Goal: Information Seeking & Learning: Learn about a topic

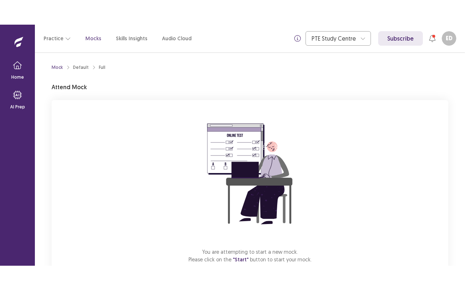
scroll to position [45, 0]
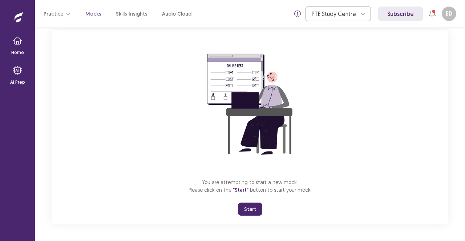
click at [256, 213] on button "Start" at bounding box center [250, 209] width 24 height 13
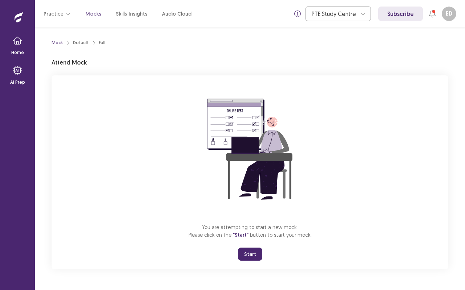
scroll to position [0, 0]
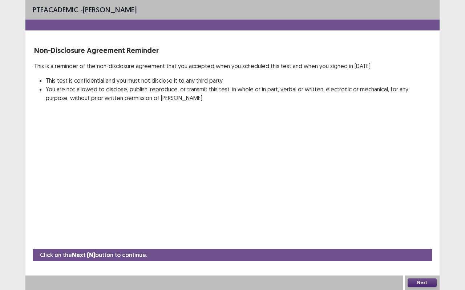
click at [426, 241] on button "Next" at bounding box center [421, 283] width 29 height 9
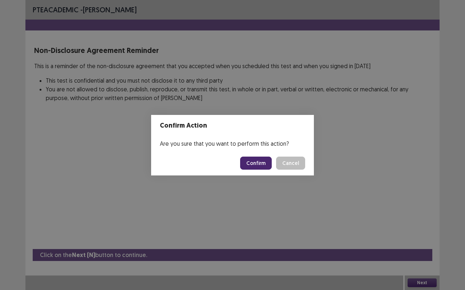
click at [260, 170] on footer "Confirm Cancel" at bounding box center [232, 163] width 163 height 25
click at [260, 165] on button "Confirm" at bounding box center [256, 163] width 32 height 13
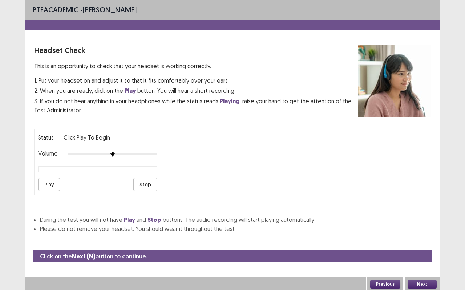
click at [48, 180] on button "Play" at bounding box center [49, 184] width 22 height 13
click at [418, 241] on button "Next" at bounding box center [421, 284] width 29 height 9
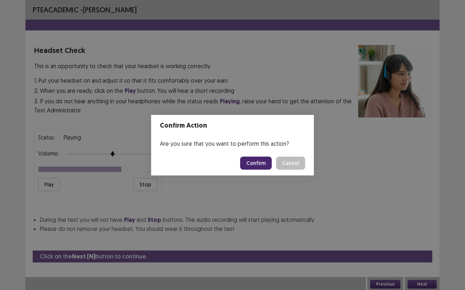
click at [264, 167] on button "Confirm" at bounding box center [256, 163] width 32 height 13
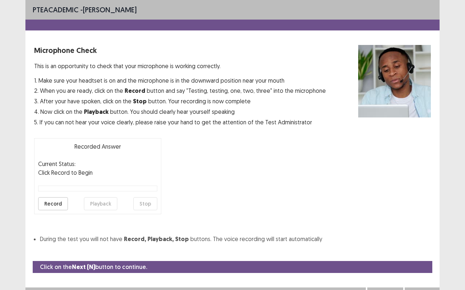
scroll to position [8, 0]
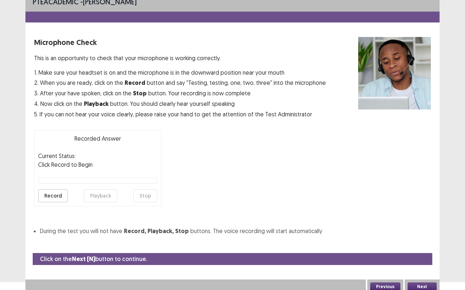
click at [411, 241] on button "Next" at bounding box center [421, 287] width 29 height 9
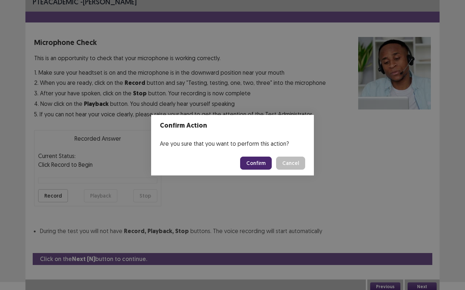
click at [251, 162] on button "Confirm" at bounding box center [256, 163] width 32 height 13
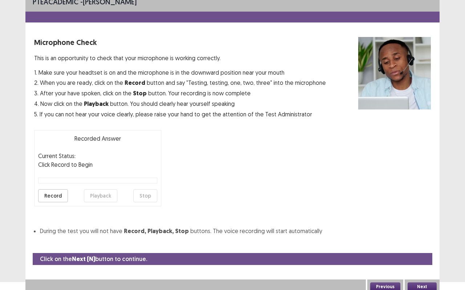
scroll to position [0, 0]
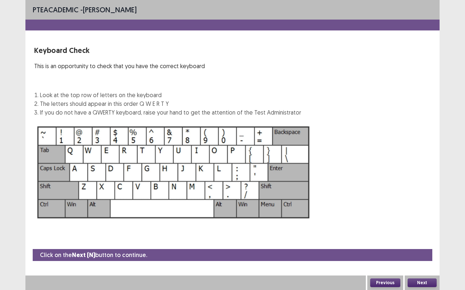
click at [424, 241] on button "Next" at bounding box center [421, 283] width 29 height 9
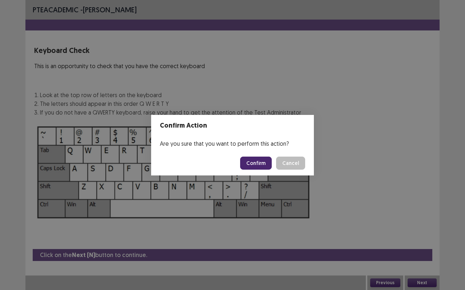
click at [264, 166] on button "Confirm" at bounding box center [256, 163] width 32 height 13
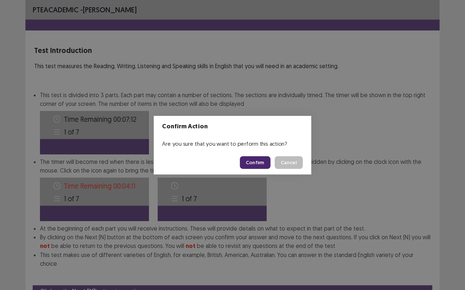
scroll to position [27, 0]
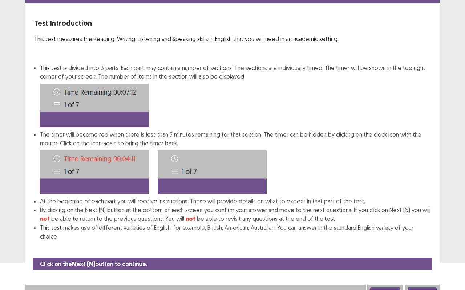
click at [420, 241] on button "Next" at bounding box center [421, 292] width 29 height 9
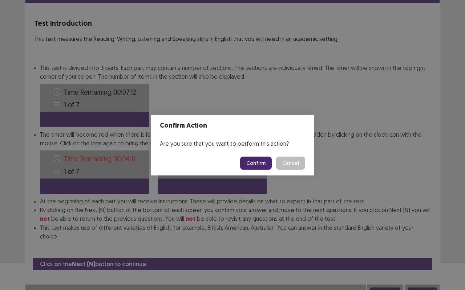
click at [265, 162] on button "Confirm" at bounding box center [256, 163] width 32 height 13
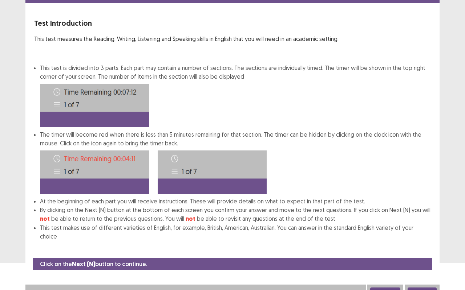
scroll to position [0, 0]
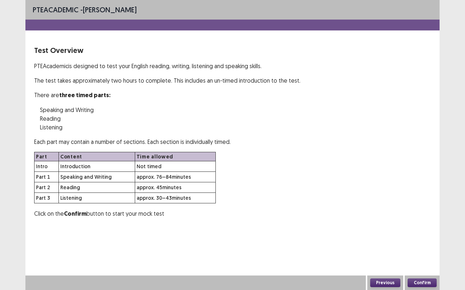
click at [420, 241] on button "Confirm" at bounding box center [421, 283] width 29 height 9
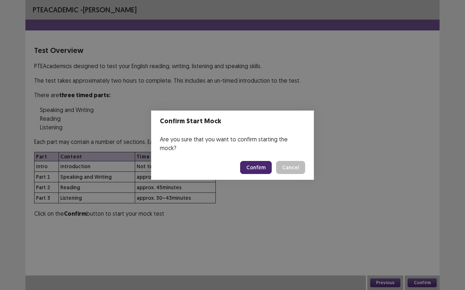
click at [262, 173] on footer "Confirm Cancel" at bounding box center [232, 167] width 163 height 25
click at [261, 164] on button "Confirm" at bounding box center [256, 167] width 32 height 13
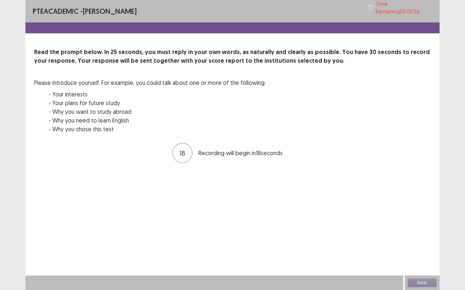
click at [262, 167] on div "PTE academic - [PERSON_NAME] Time Remaining 00 : 00 : 53 Read the prompt below.…" at bounding box center [232, 89] width 414 height 179
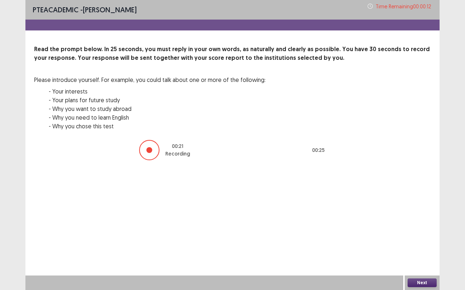
click at [420, 241] on button "Next" at bounding box center [421, 283] width 29 height 9
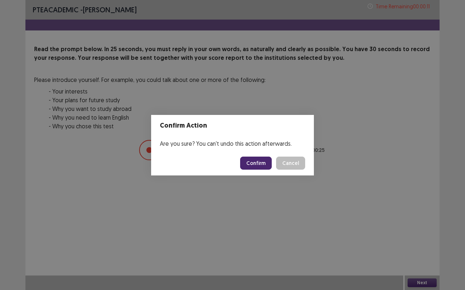
click at [250, 166] on button "Confirm" at bounding box center [256, 163] width 32 height 13
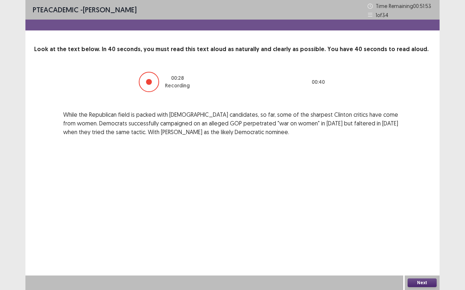
click at [423, 241] on button "Next" at bounding box center [421, 283] width 29 height 9
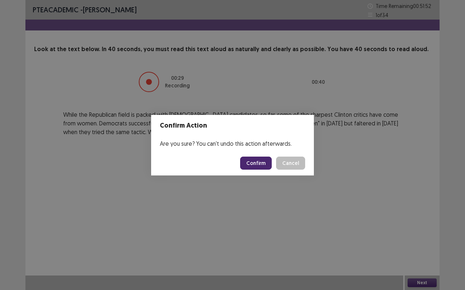
click at [266, 164] on button "Confirm" at bounding box center [256, 163] width 32 height 13
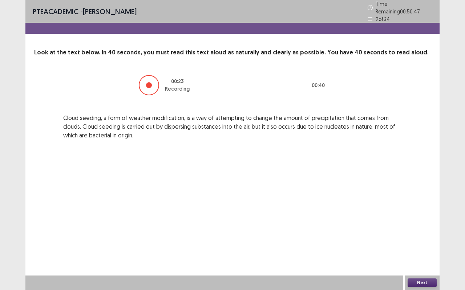
click at [419, 241] on button "Next" at bounding box center [421, 283] width 29 height 9
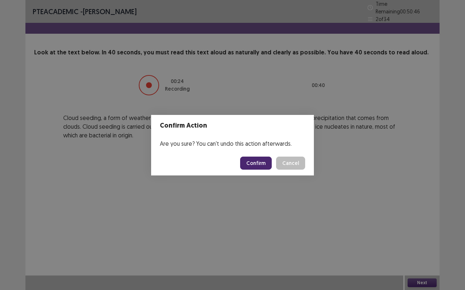
click at [254, 158] on button "Confirm" at bounding box center [256, 163] width 32 height 13
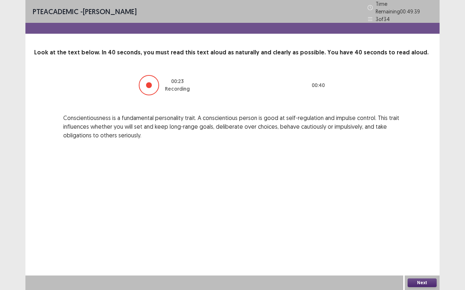
click at [426, 241] on button "Next" at bounding box center [421, 283] width 29 height 9
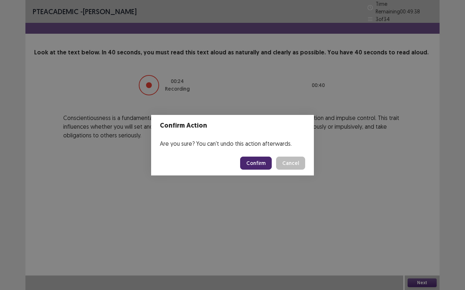
click at [260, 162] on button "Confirm" at bounding box center [256, 163] width 32 height 13
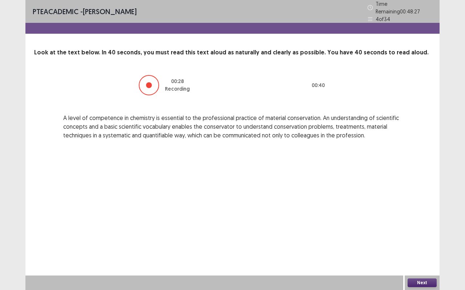
click at [421, 241] on button "Next" at bounding box center [421, 283] width 29 height 9
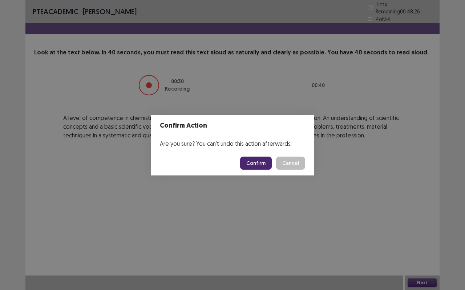
click at [262, 155] on footer "Confirm Cancel" at bounding box center [232, 163] width 163 height 25
click at [266, 163] on button "Confirm" at bounding box center [256, 163] width 32 height 13
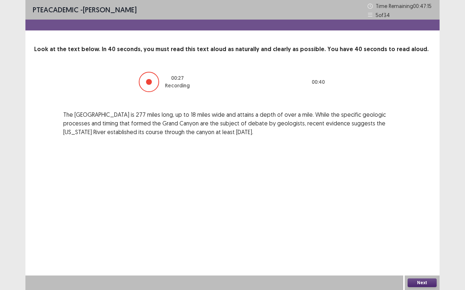
click at [411, 241] on button "Next" at bounding box center [421, 283] width 29 height 9
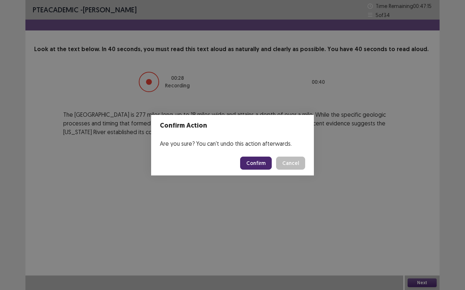
click at [253, 163] on button "Confirm" at bounding box center [256, 163] width 32 height 13
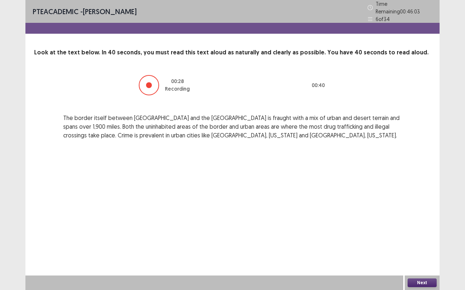
click at [411, 241] on button "Next" at bounding box center [421, 283] width 29 height 9
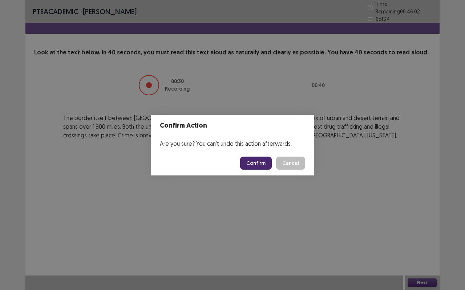
click at [252, 166] on button "Confirm" at bounding box center [256, 163] width 32 height 13
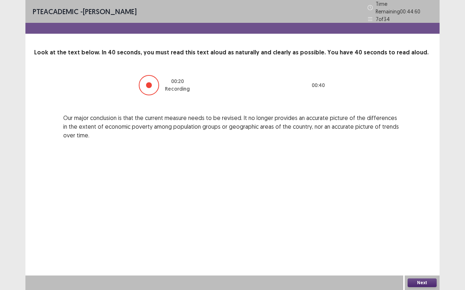
click at [425, 241] on button "Next" at bounding box center [421, 283] width 29 height 9
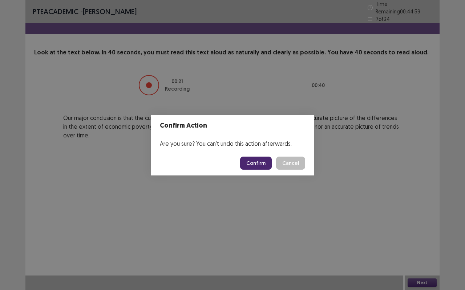
click at [254, 163] on button "Confirm" at bounding box center [256, 163] width 32 height 13
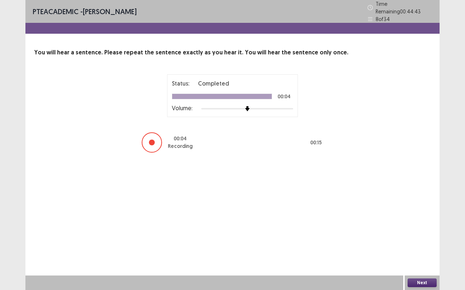
click at [418, 241] on button "Next" at bounding box center [421, 283] width 29 height 9
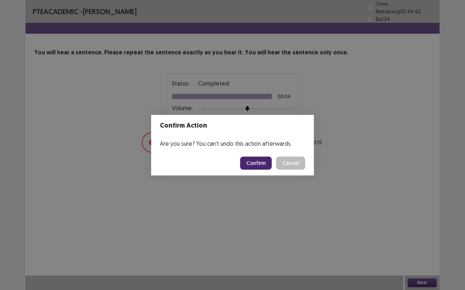
click at [257, 164] on button "Confirm" at bounding box center [256, 163] width 32 height 13
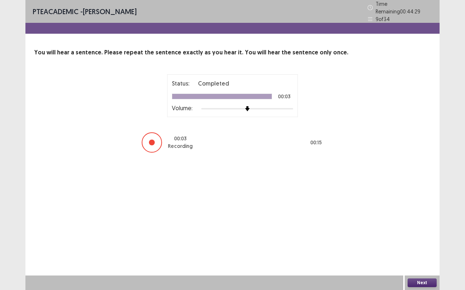
click at [428, 241] on button "Next" at bounding box center [421, 283] width 29 height 9
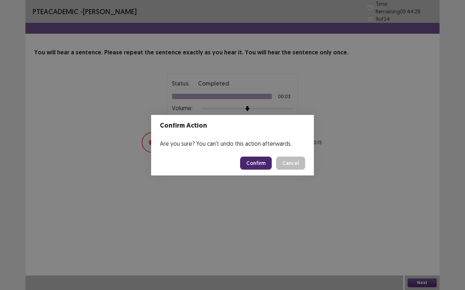
click at [253, 160] on button "Confirm" at bounding box center [256, 163] width 32 height 13
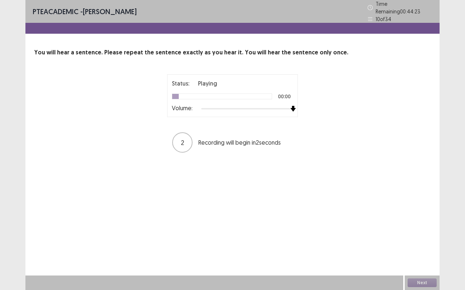
click at [325, 110] on div "Status: Playing 00:00 Volume: 2 Recording will begin in 2 seconds" at bounding box center [232, 113] width 396 height 79
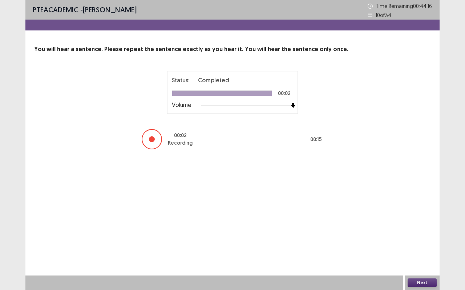
click at [416, 241] on button "Next" at bounding box center [421, 283] width 29 height 9
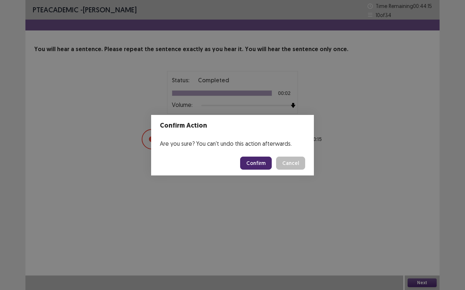
click at [261, 163] on button "Confirm" at bounding box center [256, 163] width 32 height 13
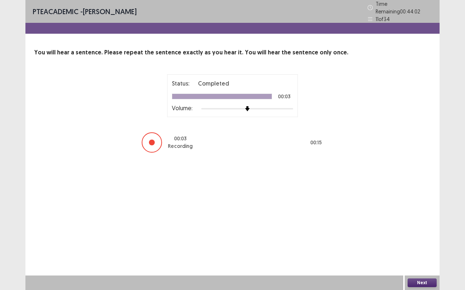
click at [429, 241] on button "Next" at bounding box center [421, 283] width 29 height 9
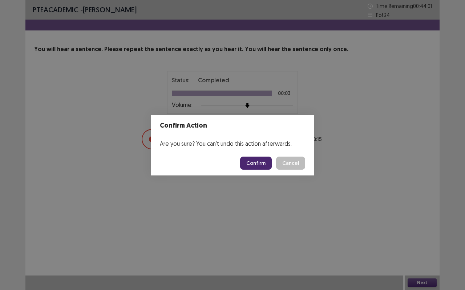
click at [261, 170] on footer "Confirm Cancel" at bounding box center [232, 163] width 163 height 25
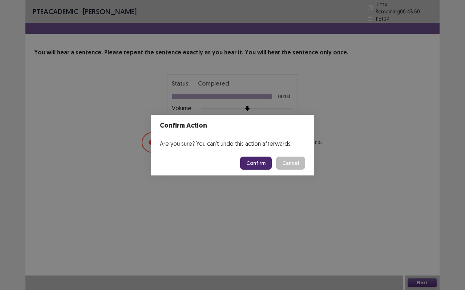
click at [260, 168] on button "Confirm" at bounding box center [256, 163] width 32 height 13
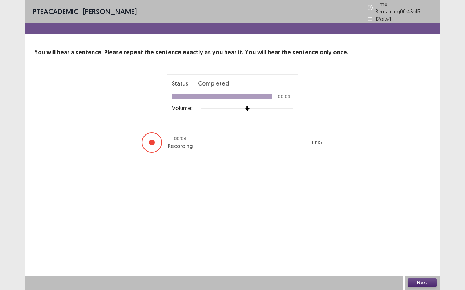
click at [417, 241] on button "Next" at bounding box center [421, 283] width 29 height 9
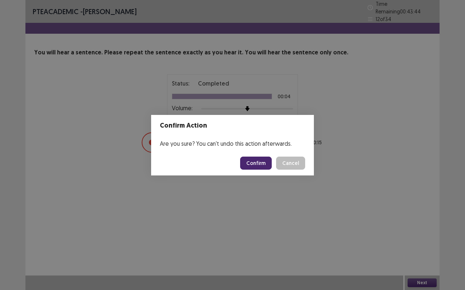
click at [259, 160] on button "Confirm" at bounding box center [256, 163] width 32 height 13
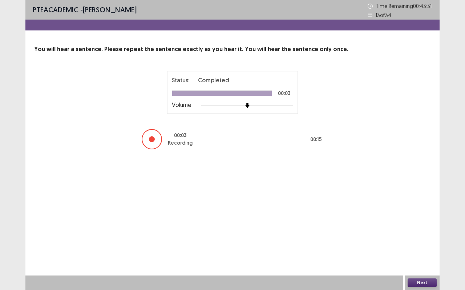
click at [417, 241] on button "Next" at bounding box center [421, 283] width 29 height 9
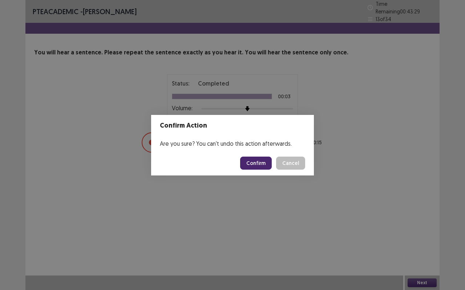
drag, startPoint x: 257, startPoint y: 167, endPoint x: 254, endPoint y: 163, distance: 5.4
click at [254, 163] on button "Confirm" at bounding box center [256, 163] width 32 height 13
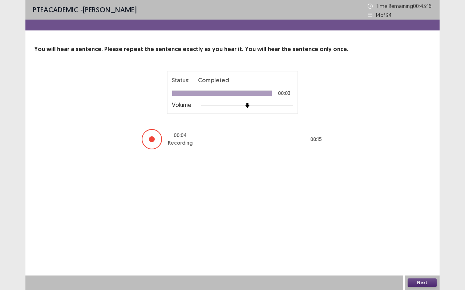
click at [423, 241] on button "Next" at bounding box center [421, 283] width 29 height 9
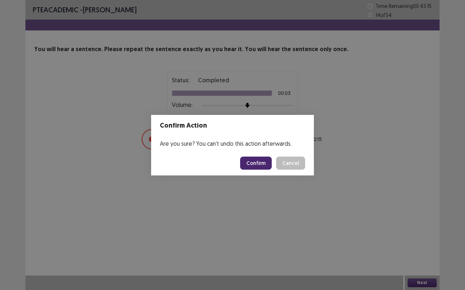
click at [259, 160] on button "Confirm" at bounding box center [256, 163] width 32 height 13
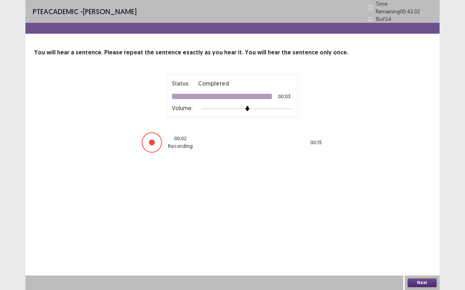
click at [431, 241] on button "Next" at bounding box center [421, 283] width 29 height 9
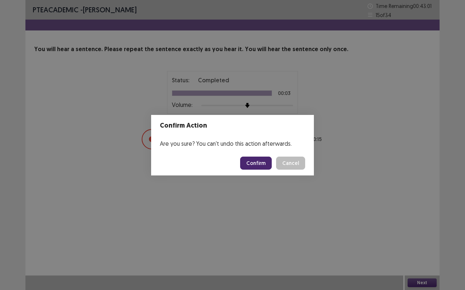
click at [254, 158] on button "Confirm" at bounding box center [256, 163] width 32 height 13
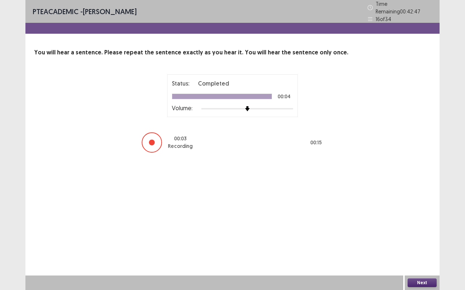
click at [429, 241] on button "Next" at bounding box center [421, 283] width 29 height 9
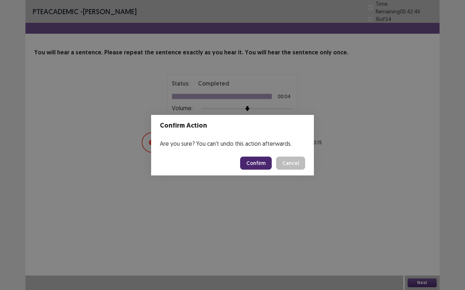
click at [260, 163] on button "Confirm" at bounding box center [256, 163] width 32 height 13
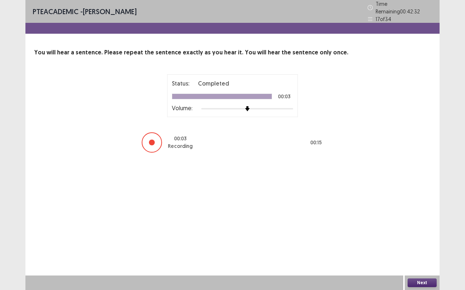
click at [421, 241] on button "Next" at bounding box center [421, 283] width 29 height 9
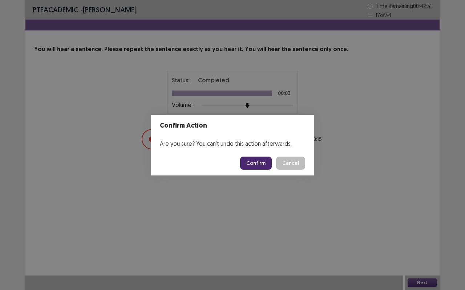
click at [249, 163] on button "Confirm" at bounding box center [256, 163] width 32 height 13
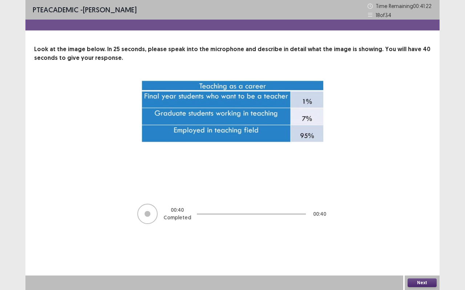
click at [429, 241] on button "Next" at bounding box center [421, 283] width 29 height 9
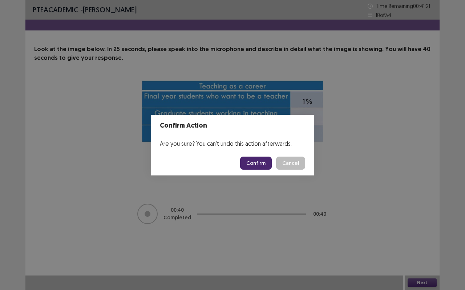
click at [269, 162] on button "Confirm" at bounding box center [256, 163] width 32 height 13
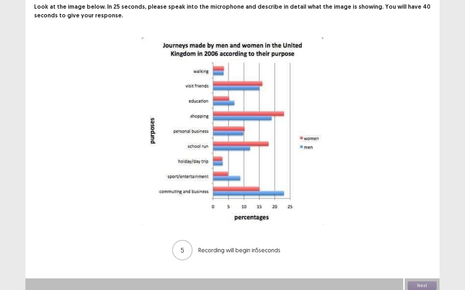
scroll to position [42, 0]
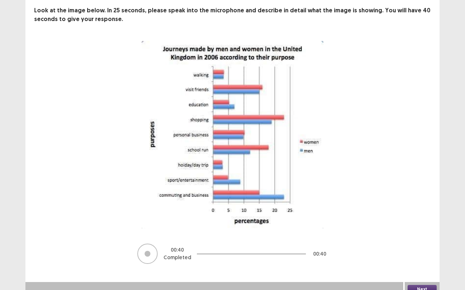
drag, startPoint x: 345, startPoint y: 178, endPoint x: 343, endPoint y: 271, distance: 92.9
click at [343, 241] on div "PTE academic - [PERSON_NAME] Time Remaining 00 : 40 : 09 19 of 34 Look at the i…" at bounding box center [232, 119] width 414 height 322
click at [420, 241] on button "Next" at bounding box center [421, 289] width 29 height 9
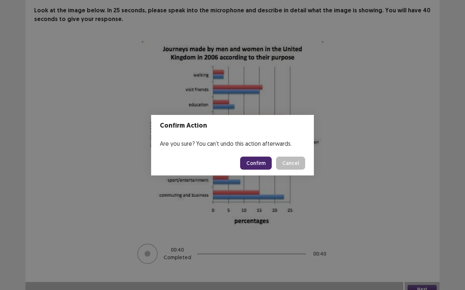
click at [256, 162] on button "Confirm" at bounding box center [256, 163] width 32 height 13
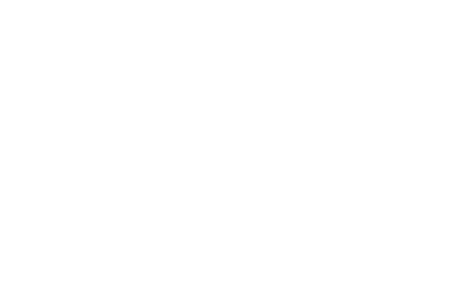
scroll to position [0, 0]
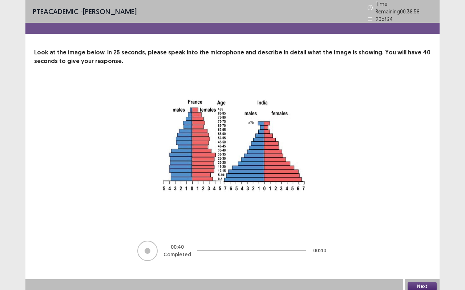
click at [432, 241] on button "Next" at bounding box center [421, 286] width 29 height 9
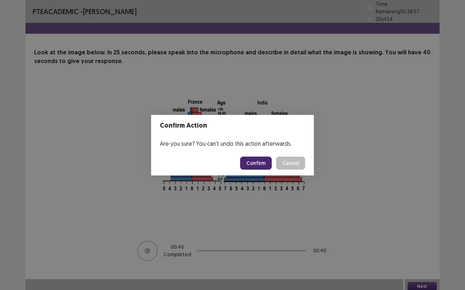
click at [259, 159] on button "Confirm" at bounding box center [256, 163] width 32 height 13
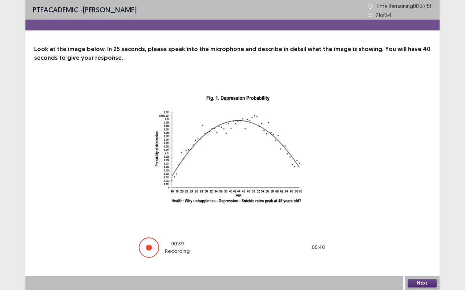
click at [424, 241] on button "Next" at bounding box center [421, 283] width 29 height 9
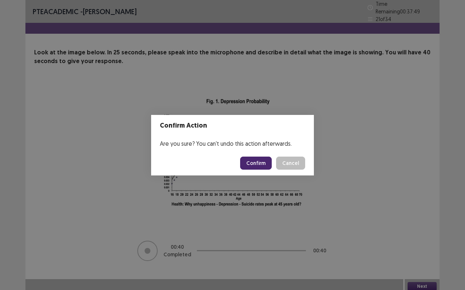
click at [264, 160] on button "Confirm" at bounding box center [256, 163] width 32 height 13
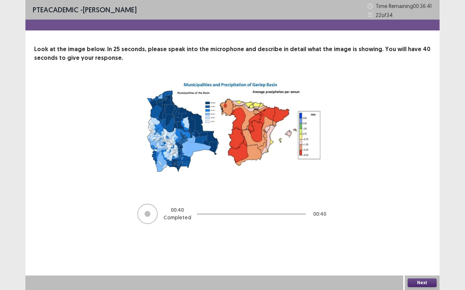
click at [412, 241] on button "Next" at bounding box center [421, 283] width 29 height 9
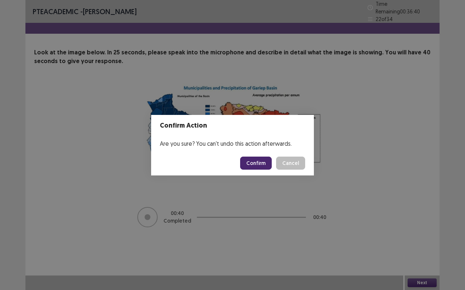
click at [257, 164] on button "Confirm" at bounding box center [256, 163] width 32 height 13
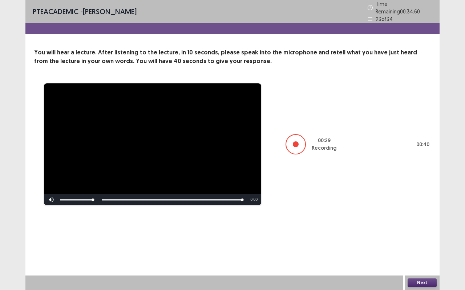
click at [423, 241] on button "Next" at bounding box center [421, 283] width 29 height 9
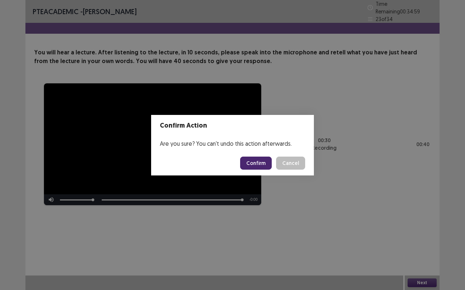
click at [261, 168] on button "Confirm" at bounding box center [256, 163] width 32 height 13
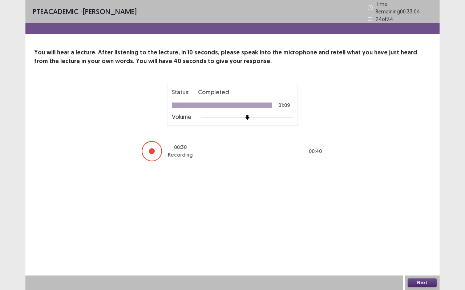
click at [261, 168] on div "PTE academic - [PERSON_NAME] Time Remaining 00 : 33 : 04 24 of 34 You will hear…" at bounding box center [232, 88] width 414 height 177
click at [419, 241] on button "Next" at bounding box center [421, 283] width 29 height 9
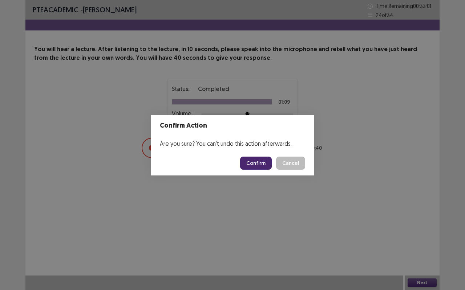
click at [264, 164] on button "Confirm" at bounding box center [256, 163] width 32 height 13
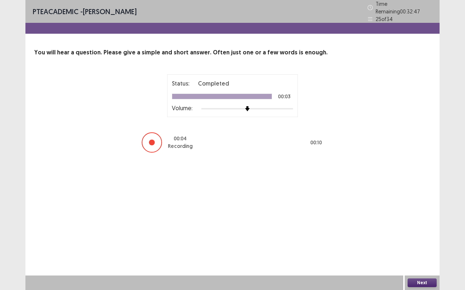
click at [414, 241] on button "Next" at bounding box center [421, 283] width 29 height 9
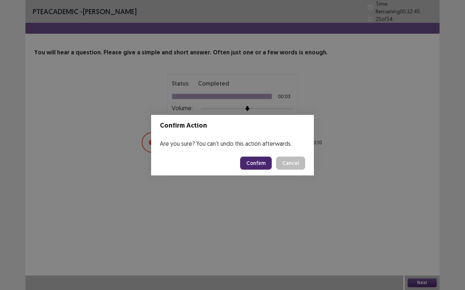
click at [256, 166] on button "Confirm" at bounding box center [256, 163] width 32 height 13
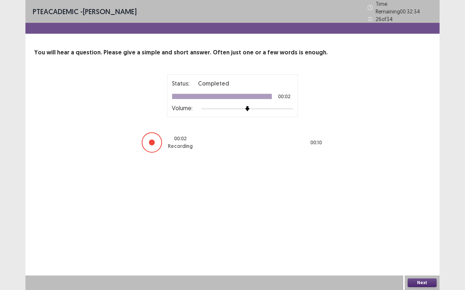
click at [410, 241] on button "Next" at bounding box center [421, 283] width 29 height 9
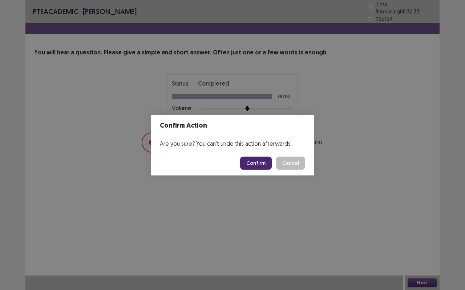
click at [251, 161] on button "Confirm" at bounding box center [256, 163] width 32 height 13
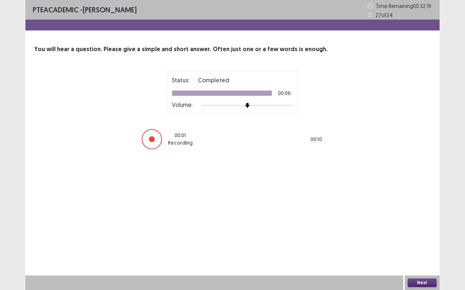
click at [415, 241] on button "Next" at bounding box center [421, 283] width 29 height 9
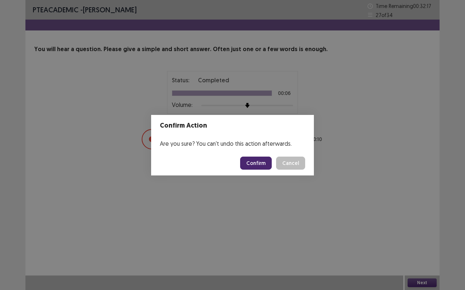
click at [246, 170] on footer "Confirm Cancel" at bounding box center [232, 163] width 163 height 25
click at [249, 162] on button "Confirm" at bounding box center [256, 163] width 32 height 13
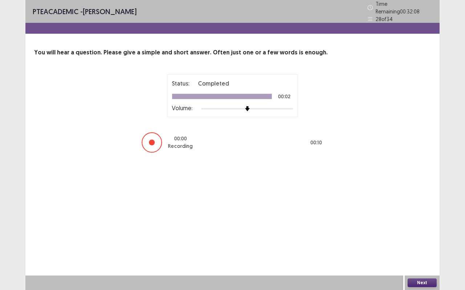
click at [413, 241] on button "Next" at bounding box center [421, 283] width 29 height 9
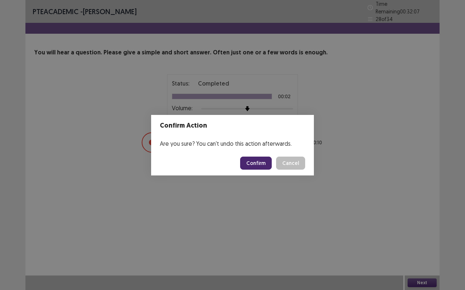
click at [257, 161] on button "Confirm" at bounding box center [256, 163] width 32 height 13
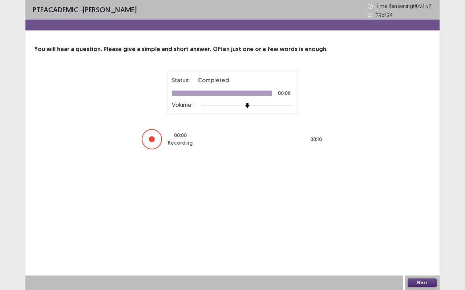
click at [418, 241] on button "Next" at bounding box center [421, 283] width 29 height 9
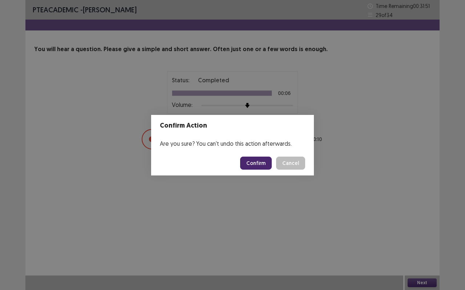
click at [257, 157] on button "Confirm" at bounding box center [256, 163] width 32 height 13
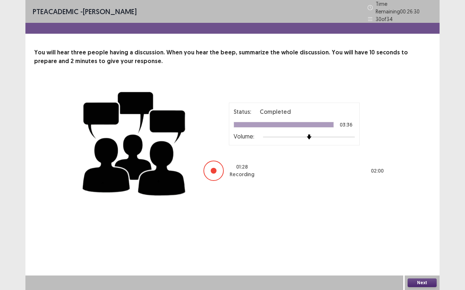
click at [420, 241] on button "Next" at bounding box center [421, 283] width 29 height 9
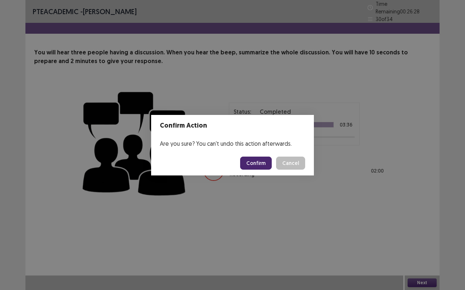
click at [265, 160] on button "Confirm" at bounding box center [256, 163] width 32 height 13
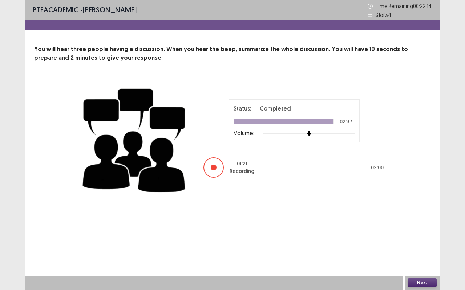
click at [413, 241] on button "Next" at bounding box center [421, 283] width 29 height 9
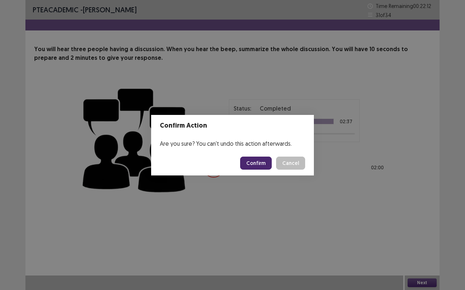
click at [250, 166] on button "Confirm" at bounding box center [256, 163] width 32 height 13
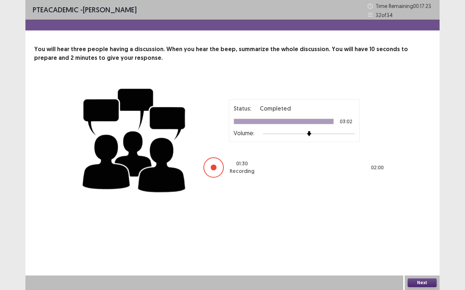
click at [425, 241] on button "Next" at bounding box center [421, 283] width 29 height 9
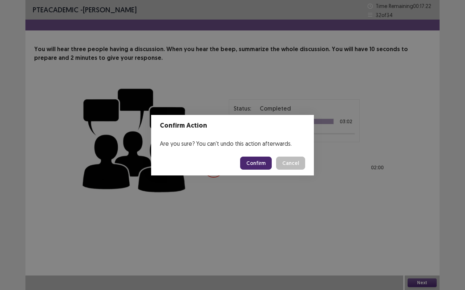
click at [260, 163] on button "Confirm" at bounding box center [256, 163] width 32 height 13
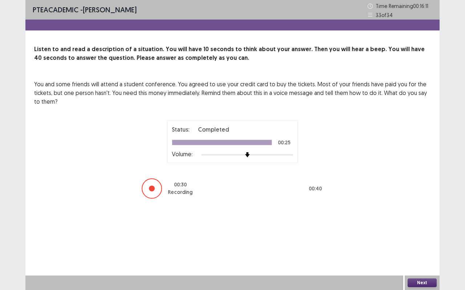
click at [427, 241] on button "Next" at bounding box center [421, 283] width 29 height 9
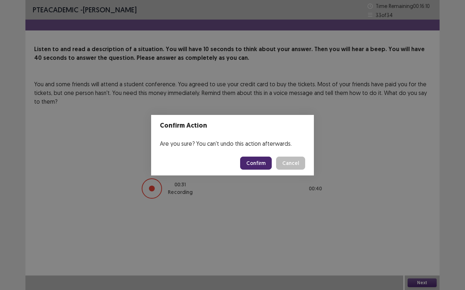
click at [265, 161] on button "Confirm" at bounding box center [256, 163] width 32 height 13
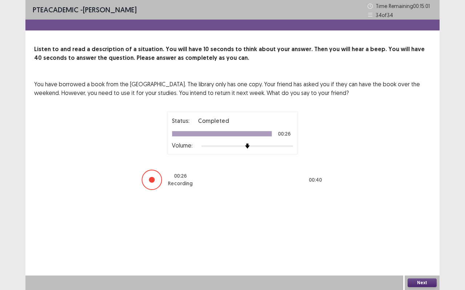
click at [416, 241] on button "Next" at bounding box center [421, 283] width 29 height 9
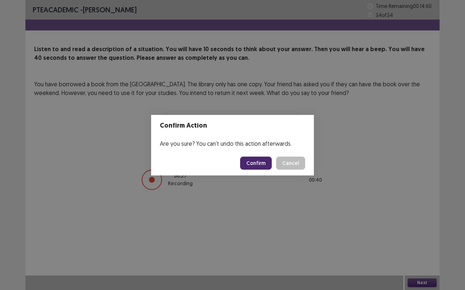
click at [263, 162] on button "Confirm" at bounding box center [256, 163] width 32 height 13
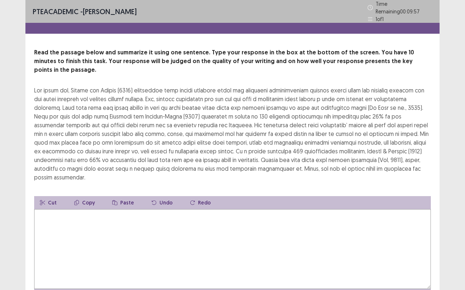
click at [237, 209] on textarea at bounding box center [232, 249] width 396 height 80
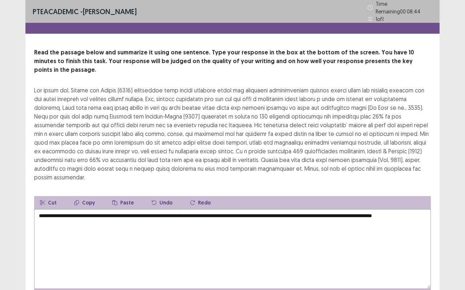
click at [411, 209] on textarea "**********" at bounding box center [232, 249] width 396 height 80
click at [334, 209] on textarea "**********" at bounding box center [232, 249] width 396 height 80
click at [90, 209] on textarea "**********" at bounding box center [232, 249] width 396 height 80
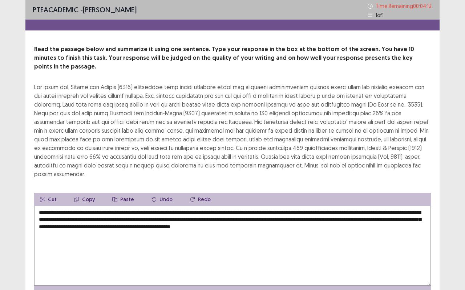
click at [114, 206] on textarea "**********" at bounding box center [232, 246] width 396 height 80
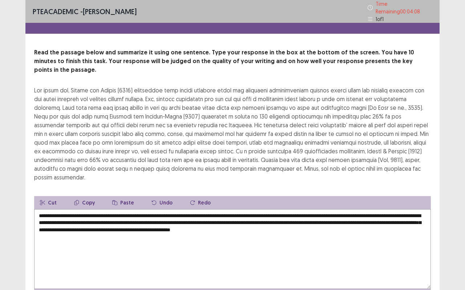
drag, startPoint x: 117, startPoint y: 196, endPoint x: 35, endPoint y: 196, distance: 81.7
click at [35, 209] on textarea "**********" at bounding box center [232, 249] width 396 height 80
drag, startPoint x: 311, startPoint y: 197, endPoint x: 289, endPoint y: 197, distance: 22.1
click at [289, 209] on textarea "**********" at bounding box center [232, 249] width 396 height 80
click at [293, 210] on textarea "**********" at bounding box center [232, 249] width 396 height 80
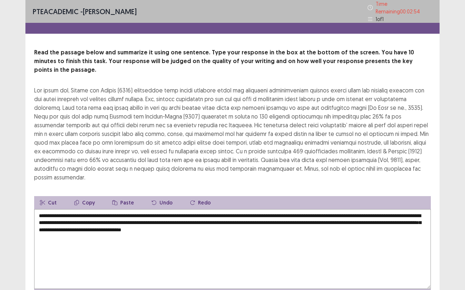
drag, startPoint x: 299, startPoint y: 202, endPoint x: 250, endPoint y: 203, distance: 48.7
click at [250, 209] on textarea "**********" at bounding box center [232, 249] width 396 height 80
click at [284, 211] on textarea "**********" at bounding box center [232, 249] width 396 height 80
click at [248, 209] on textarea "**********" at bounding box center [232, 249] width 396 height 80
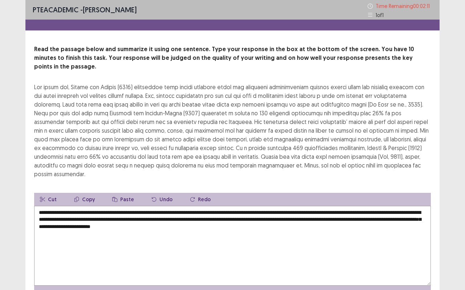
click at [285, 240] on textarea "**********" at bounding box center [232, 246] width 396 height 80
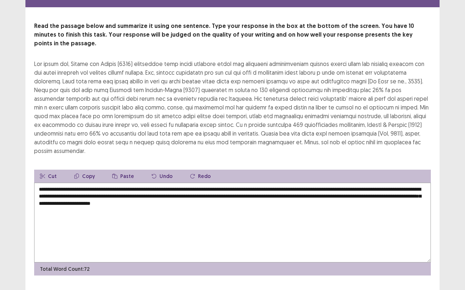
type textarea "**********"
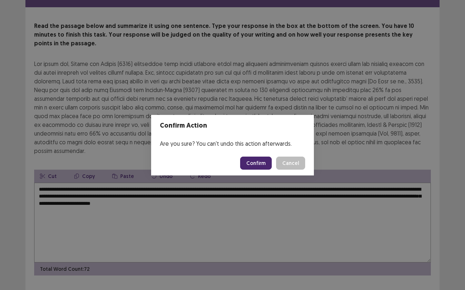
click at [267, 166] on button "Confirm" at bounding box center [256, 163] width 32 height 13
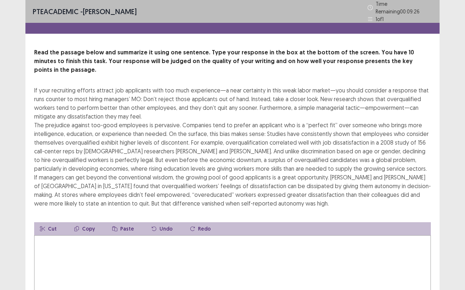
click at [118, 241] on textarea at bounding box center [232, 276] width 396 height 80
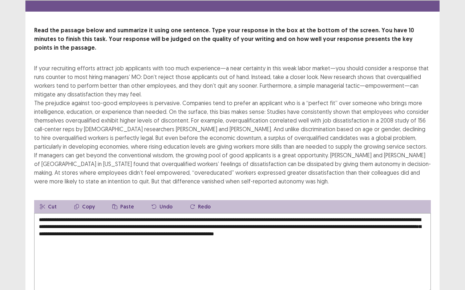
scroll to position [58, 0]
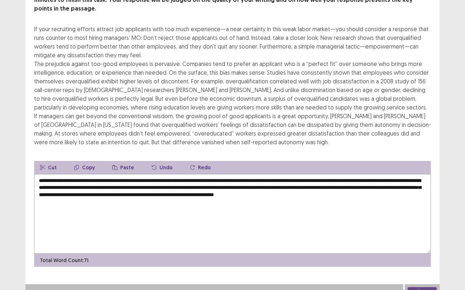
type textarea "**********"
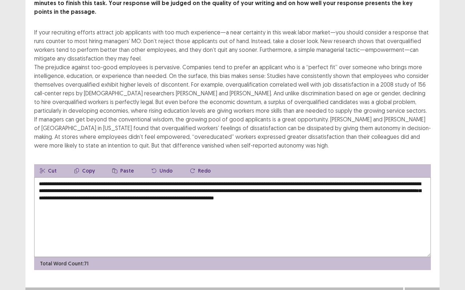
click at [433, 241] on button "Next" at bounding box center [421, 295] width 29 height 9
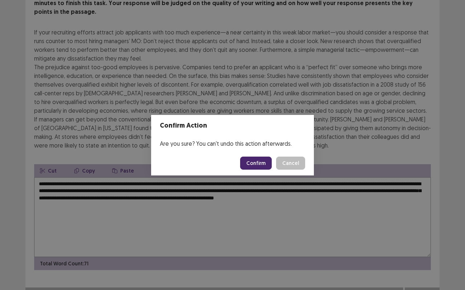
click at [262, 167] on button "Confirm" at bounding box center [256, 163] width 32 height 13
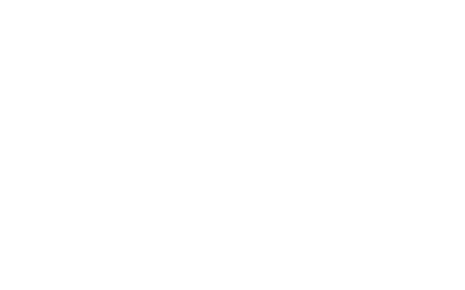
scroll to position [0, 0]
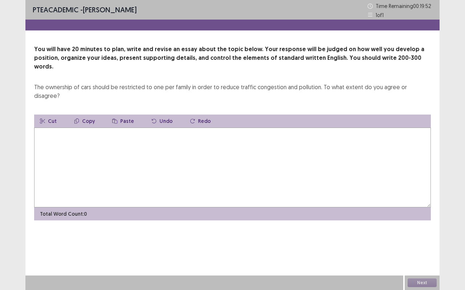
click at [265, 170] on textarea at bounding box center [232, 168] width 396 height 80
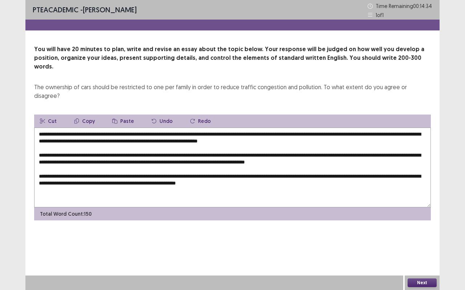
click at [313, 159] on textarea "**********" at bounding box center [232, 168] width 396 height 80
click at [54, 165] on textarea "**********" at bounding box center [232, 168] width 396 height 80
click at [404, 171] on textarea "**********" at bounding box center [232, 168] width 396 height 80
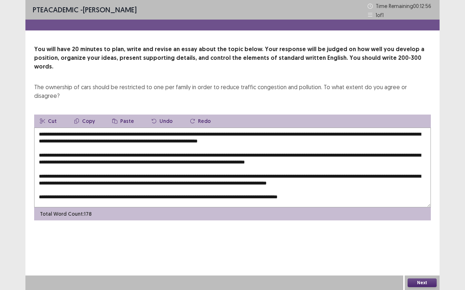
drag, startPoint x: 82, startPoint y: 116, endPoint x: 68, endPoint y: 117, distance: 13.4
click at [68, 128] on textarea at bounding box center [232, 168] width 396 height 80
drag, startPoint x: 201, startPoint y: 115, endPoint x: 68, endPoint y: 118, distance: 132.5
click at [68, 128] on textarea at bounding box center [232, 168] width 396 height 80
click at [89, 115] on button "Copy" at bounding box center [84, 121] width 32 height 13
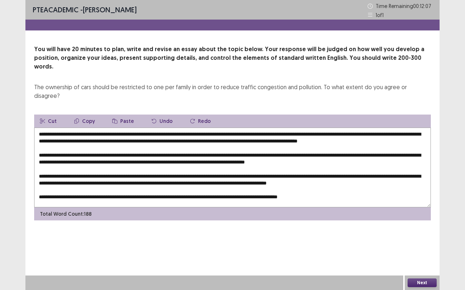
drag, startPoint x: 156, startPoint y: 145, endPoint x: 143, endPoint y: 146, distance: 13.1
click at [143, 146] on textarea at bounding box center [232, 168] width 396 height 80
click at [122, 115] on button "Paste" at bounding box center [122, 121] width 33 height 13
drag, startPoint x: 52, startPoint y: 160, endPoint x: 40, endPoint y: 160, distance: 12.0
click at [40, 160] on textarea at bounding box center [232, 168] width 396 height 80
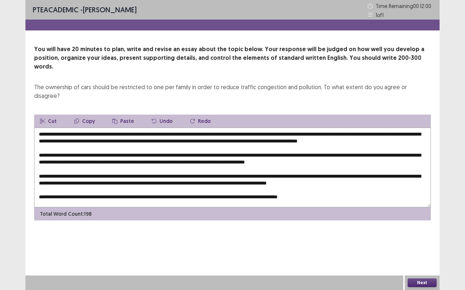
click at [119, 115] on button "Paste" at bounding box center [122, 121] width 33 height 13
drag, startPoint x: 160, startPoint y: 172, endPoint x: 147, endPoint y: 173, distance: 13.8
click at [147, 173] on textarea at bounding box center [232, 168] width 396 height 80
click at [126, 115] on button "Paste" at bounding box center [122, 121] width 33 height 13
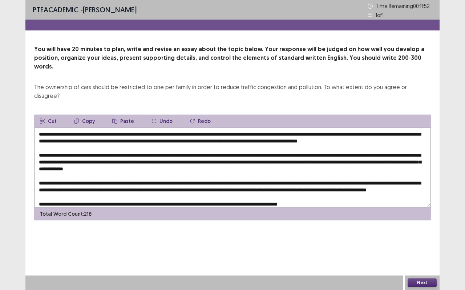
scroll to position [17, 0]
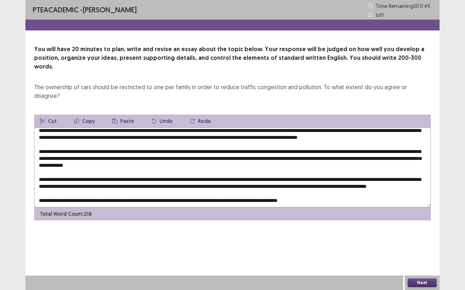
drag, startPoint x: 118, startPoint y: 171, endPoint x: 106, endPoint y: 171, distance: 12.0
click at [106, 171] on textarea at bounding box center [232, 168] width 396 height 80
click at [122, 115] on button "Paste" at bounding box center [122, 121] width 33 height 13
click at [106, 169] on textarea at bounding box center [232, 168] width 396 height 80
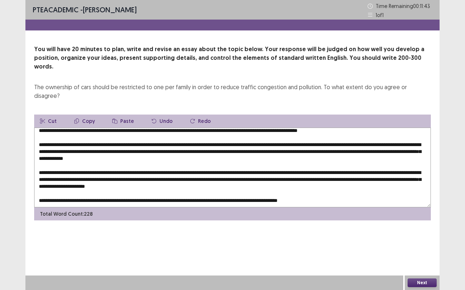
drag, startPoint x: 167, startPoint y: 183, endPoint x: 153, endPoint y: 183, distance: 13.8
click at [153, 183] on textarea at bounding box center [232, 168] width 396 height 80
click at [123, 115] on button "Paste" at bounding box center [122, 121] width 33 height 13
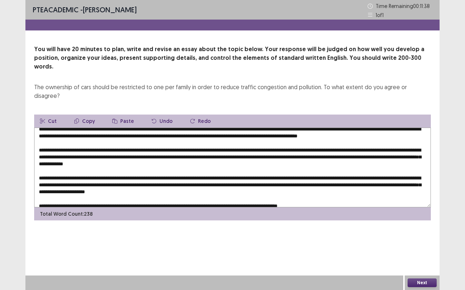
scroll to position [0, 0]
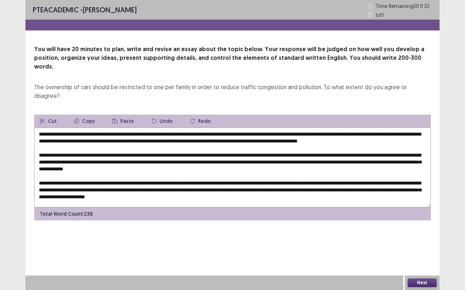
click at [345, 128] on textarea at bounding box center [232, 168] width 396 height 80
drag, startPoint x: 58, startPoint y: 130, endPoint x: 331, endPoint y: 125, distance: 273.4
click at [331, 128] on textarea at bounding box center [232, 168] width 396 height 80
click at [89, 115] on button "Copy" at bounding box center [84, 121] width 32 height 13
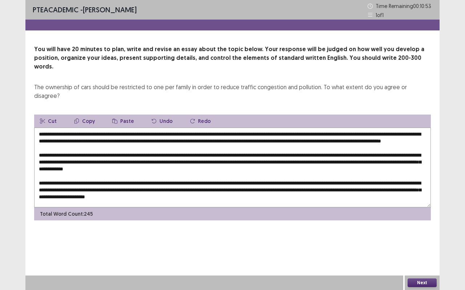
click at [157, 176] on textarea at bounding box center [232, 168] width 396 height 80
drag, startPoint x: 157, startPoint y: 179, endPoint x: 147, endPoint y: 179, distance: 10.2
click at [147, 179] on textarea at bounding box center [232, 168] width 396 height 80
click at [121, 115] on button "Paste" at bounding box center [122, 121] width 33 height 13
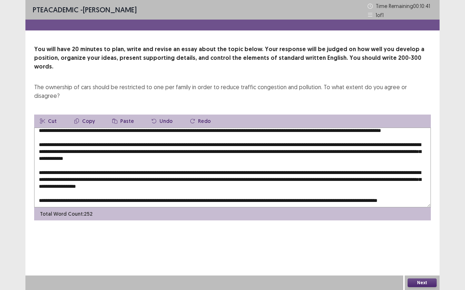
scroll to position [12, 0]
click at [113, 175] on textarea at bounding box center [232, 168] width 396 height 80
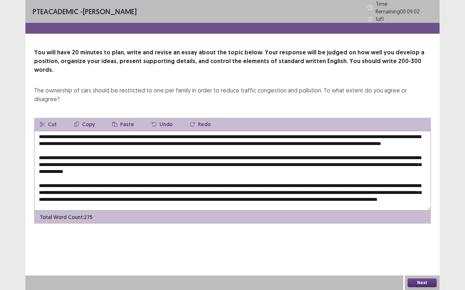
scroll to position [0, 0]
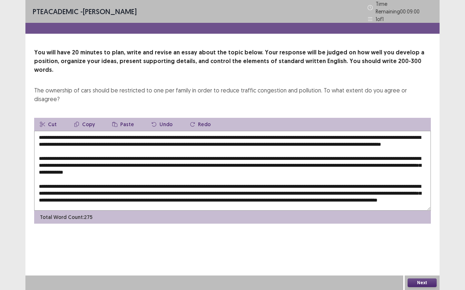
click at [310, 131] on textarea at bounding box center [232, 171] width 396 height 80
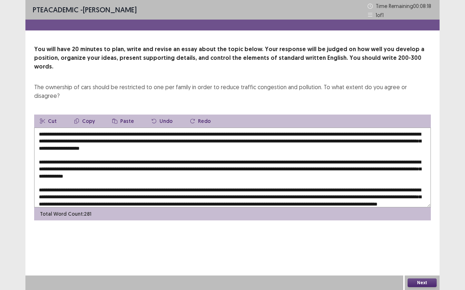
drag, startPoint x: 400, startPoint y: 125, endPoint x: 298, endPoint y: 126, distance: 102.0
click at [298, 128] on textarea at bounding box center [232, 168] width 396 height 80
click at [87, 115] on button "Copy" at bounding box center [84, 121] width 32 height 13
drag, startPoint x: 69, startPoint y: 151, endPoint x: 58, endPoint y: 153, distance: 11.4
click at [58, 153] on textarea at bounding box center [232, 168] width 396 height 80
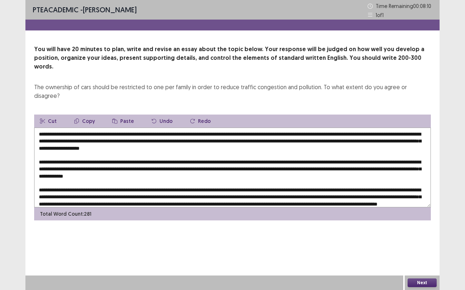
click at [127, 115] on button "Paste" at bounding box center [122, 121] width 33 height 13
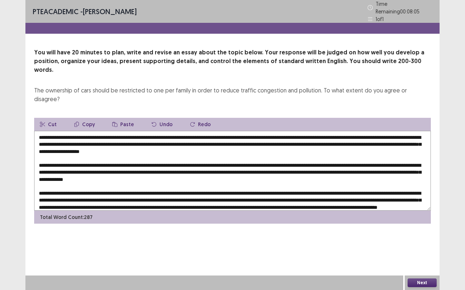
drag, startPoint x: 281, startPoint y: 151, endPoint x: 250, endPoint y: 153, distance: 30.5
click at [250, 153] on textarea at bounding box center [232, 171] width 396 height 80
click at [124, 159] on textarea at bounding box center [232, 171] width 396 height 80
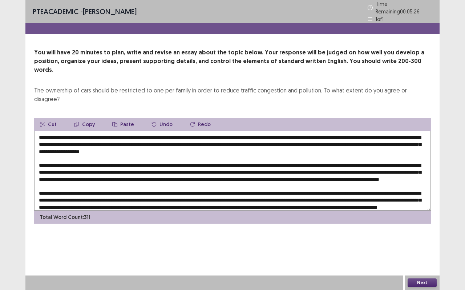
type textarea "**********"
click at [413, 241] on button "Next" at bounding box center [421, 283] width 29 height 9
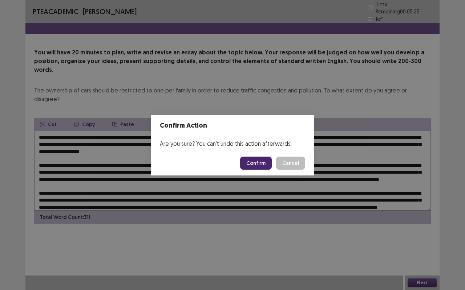
click at [250, 164] on button "Confirm" at bounding box center [256, 163] width 32 height 13
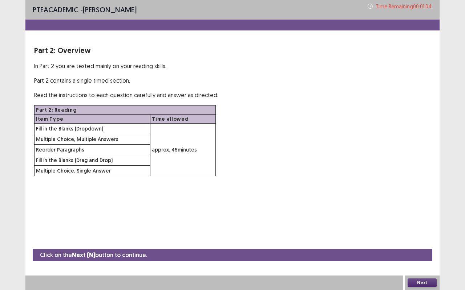
click at [416, 241] on button "Next" at bounding box center [421, 283] width 29 height 9
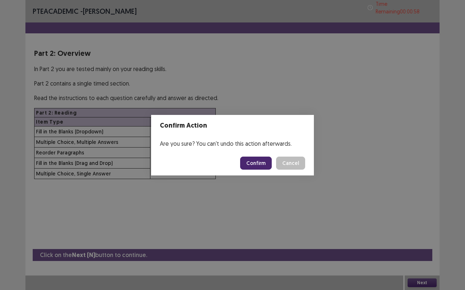
click at [258, 166] on button "Confirm" at bounding box center [256, 163] width 32 height 13
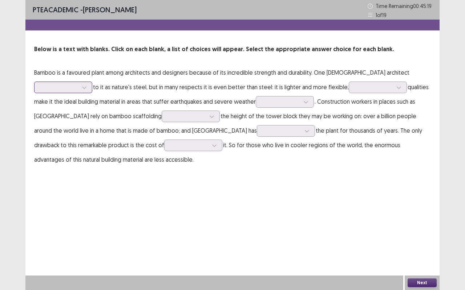
click at [49, 85] on div at bounding box center [59, 87] width 38 height 7
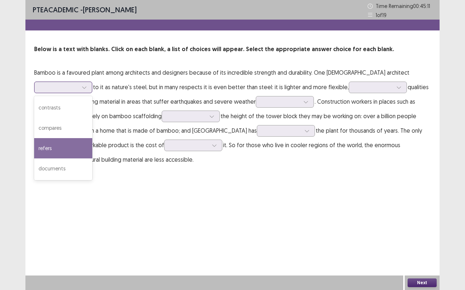
click at [57, 140] on div "refers" at bounding box center [63, 148] width 58 height 20
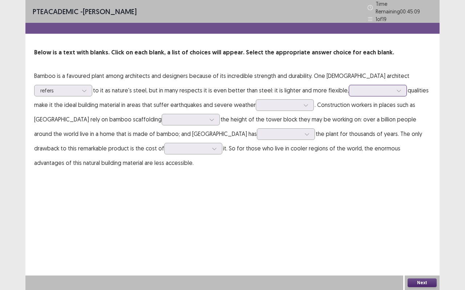
click at [377, 87] on div at bounding box center [374, 90] width 38 height 7
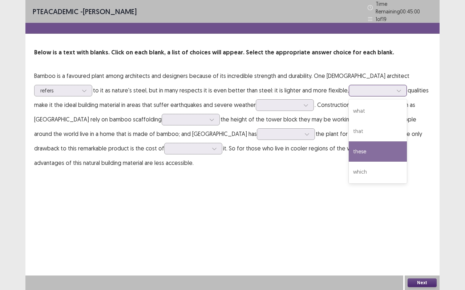
click at [368, 143] on div "these" at bounding box center [377, 152] width 58 height 20
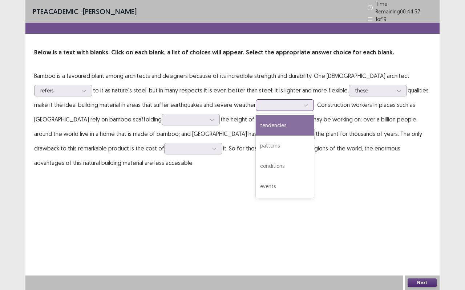
click at [269, 105] on div at bounding box center [281, 105] width 38 height 7
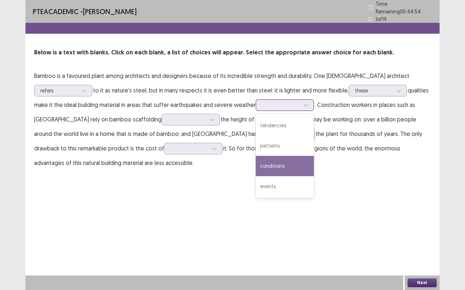
click at [265, 156] on div "conditions" at bounding box center [285, 166] width 58 height 20
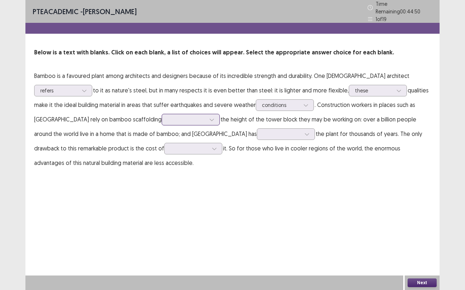
click at [168, 116] on div at bounding box center [187, 119] width 38 height 7
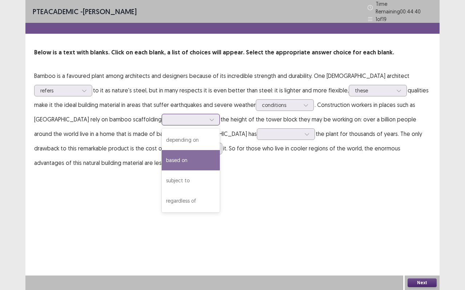
click at [162, 155] on div "based on" at bounding box center [191, 160] width 58 height 20
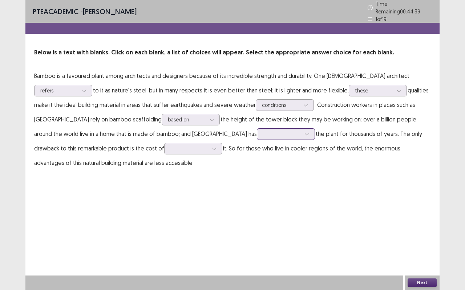
click at [262, 134] on div at bounding box center [281, 134] width 39 height 8
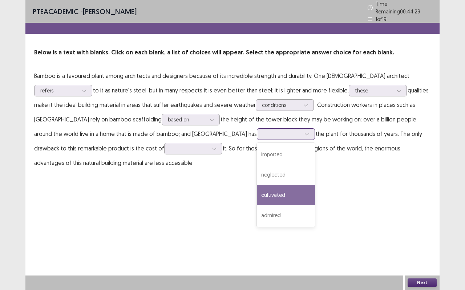
click at [257, 188] on div "cultivated" at bounding box center [286, 195] width 58 height 20
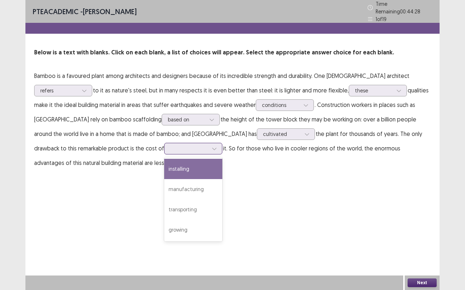
click at [170, 147] on div at bounding box center [189, 148] width 38 height 7
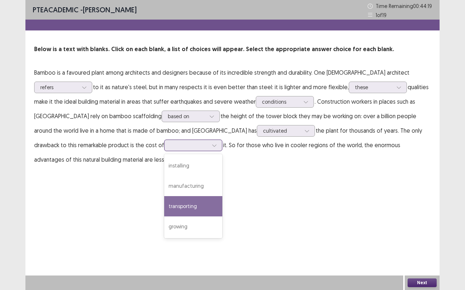
click at [164, 212] on div "transporting" at bounding box center [193, 206] width 58 height 20
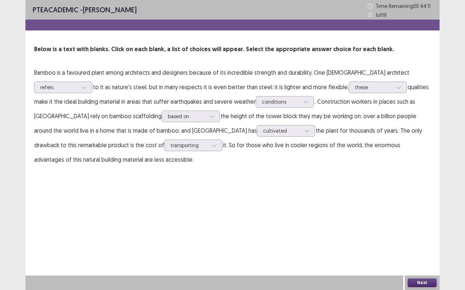
click at [414, 241] on button "Next" at bounding box center [421, 283] width 29 height 9
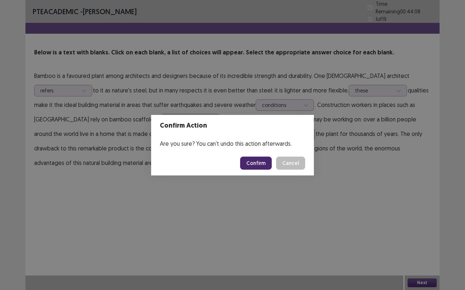
click at [253, 164] on button "Confirm" at bounding box center [256, 163] width 32 height 13
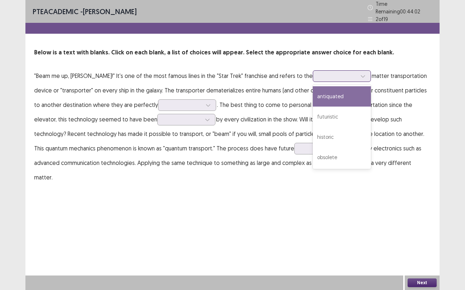
click at [319, 75] on div at bounding box center [338, 76] width 38 height 7
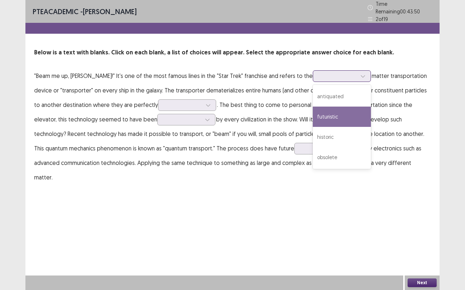
click at [313, 117] on div "futuristic" at bounding box center [342, 117] width 58 height 20
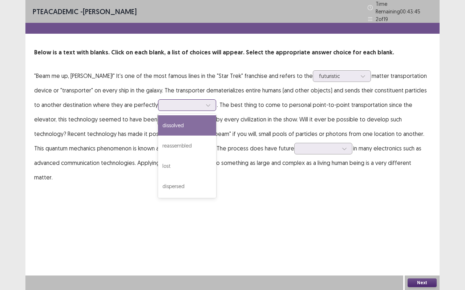
click at [163, 101] on div at bounding box center [182, 105] width 39 height 8
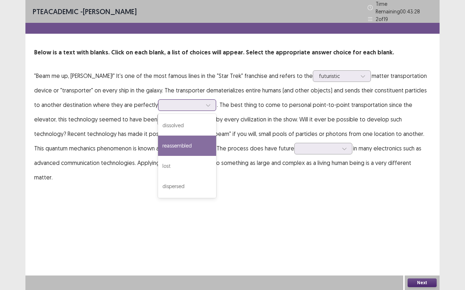
click at [164, 148] on div "reassembled" at bounding box center [187, 146] width 58 height 20
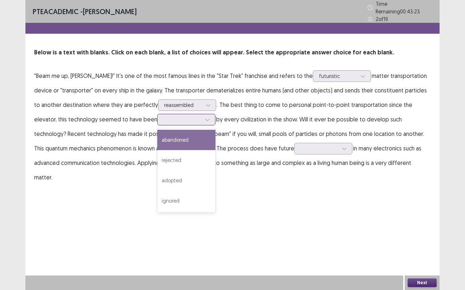
click at [202, 121] on div at bounding box center [207, 119] width 11 height 11
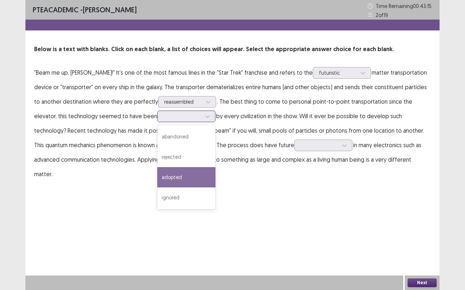
click at [166, 175] on div "adopted" at bounding box center [186, 177] width 58 height 20
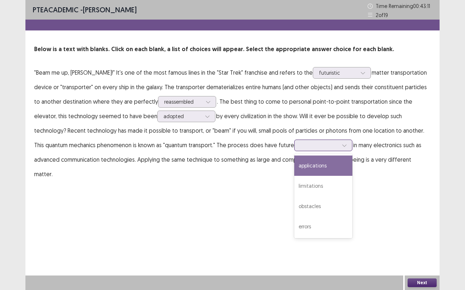
click at [300, 146] on div at bounding box center [319, 145] width 38 height 7
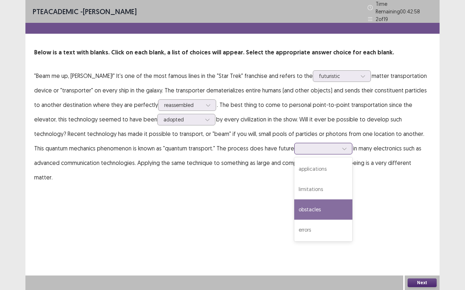
click at [294, 202] on div "obstacles" at bounding box center [323, 210] width 58 height 20
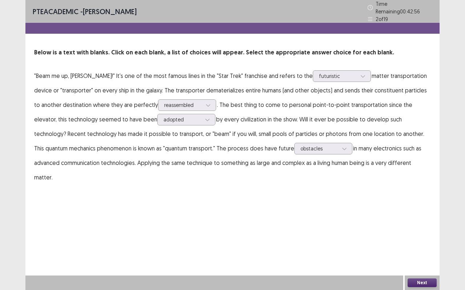
click at [433, 241] on button "Next" at bounding box center [421, 283] width 29 height 9
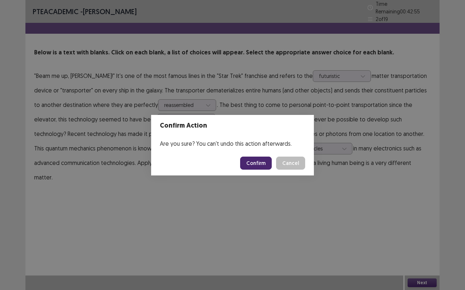
click at [261, 163] on button "Confirm" at bounding box center [256, 163] width 32 height 13
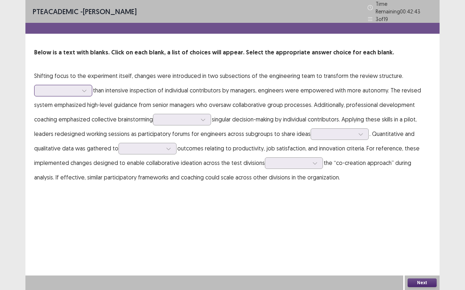
click at [78, 87] on div at bounding box center [59, 90] width 38 height 7
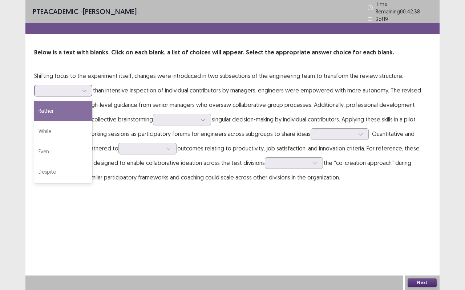
click at [77, 107] on div "Rather" at bounding box center [63, 111] width 58 height 20
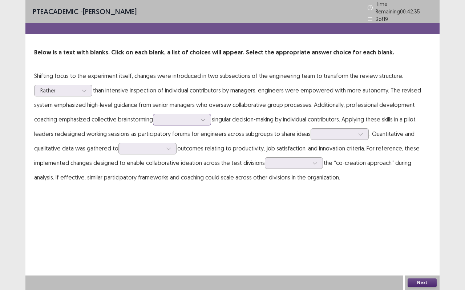
click at [185, 119] on div at bounding box center [178, 119] width 38 height 7
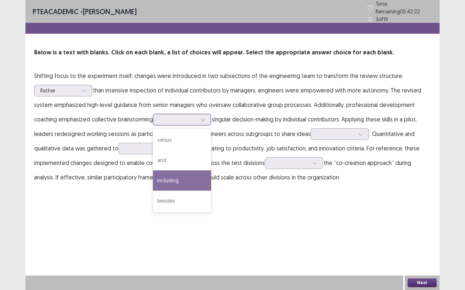
click at [174, 175] on div "including" at bounding box center [182, 181] width 58 height 20
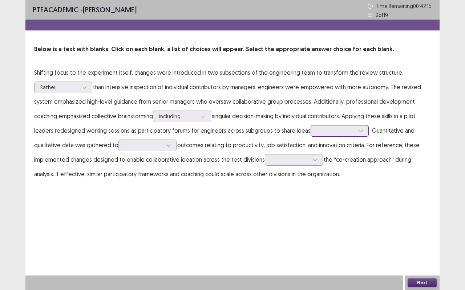
click at [319, 134] on div at bounding box center [336, 130] width 38 height 7
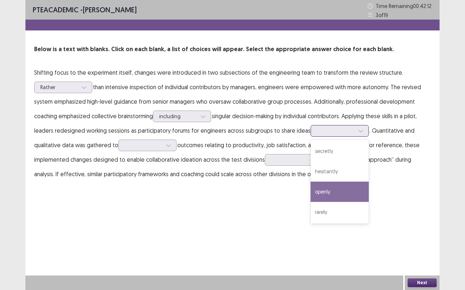
click at [334, 189] on div "openly" at bounding box center [339, 192] width 58 height 20
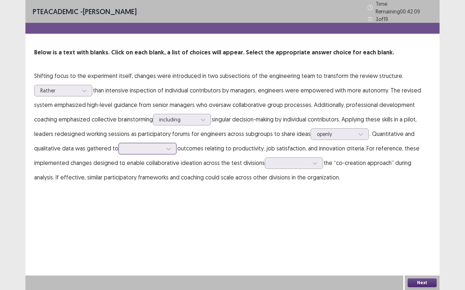
click at [154, 146] on div at bounding box center [144, 148] width 38 height 7
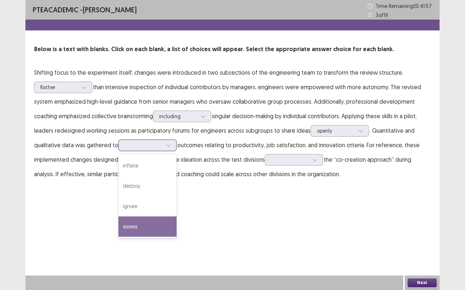
click at [150, 222] on div "assess" at bounding box center [147, 227] width 58 height 20
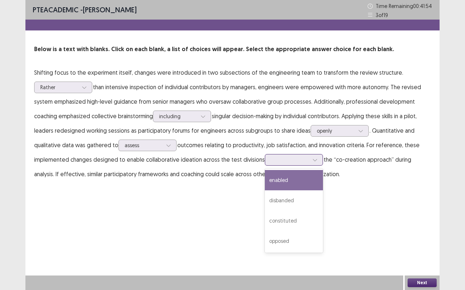
click at [286, 158] on div at bounding box center [290, 159] width 38 height 7
click at [283, 179] on div "enabled" at bounding box center [294, 180] width 58 height 20
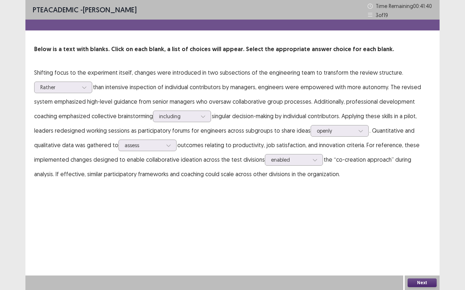
click at [417, 241] on button "Next" at bounding box center [421, 283] width 29 height 9
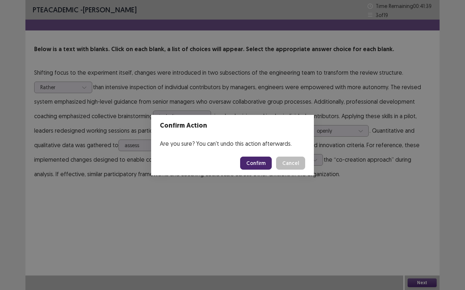
click at [251, 159] on button "Confirm" at bounding box center [256, 163] width 32 height 13
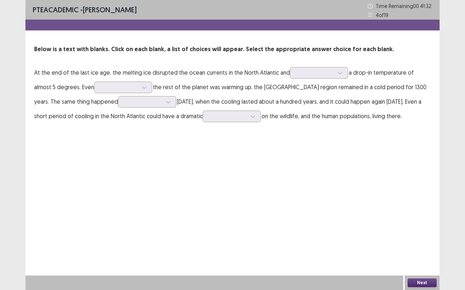
click at [312, 79] on p "At the end of the last ice age, the melting ice disrupted the ocean currents in…" at bounding box center [232, 94] width 396 height 58
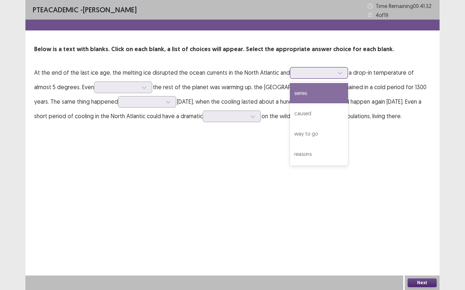
click at [311, 76] on div at bounding box center [315, 72] width 38 height 7
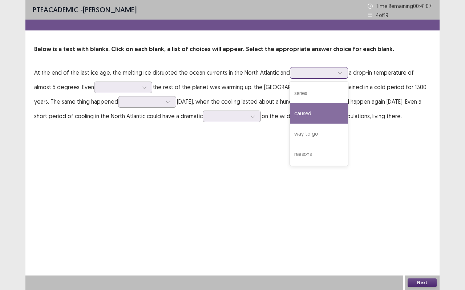
click at [314, 121] on div "caused" at bounding box center [319, 113] width 58 height 20
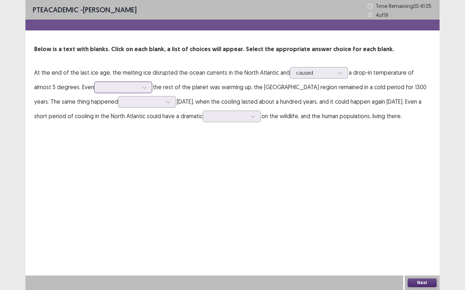
click at [100, 84] on div at bounding box center [119, 87] width 38 height 7
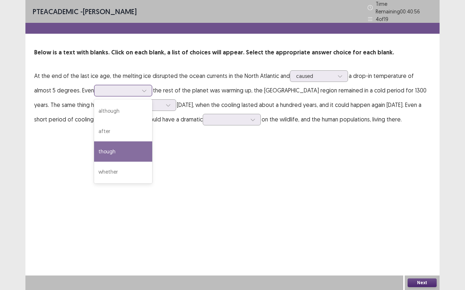
click at [104, 144] on div "though" at bounding box center [123, 152] width 58 height 20
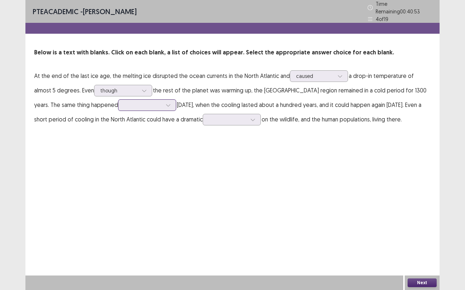
click at [124, 105] on div at bounding box center [143, 105] width 38 height 7
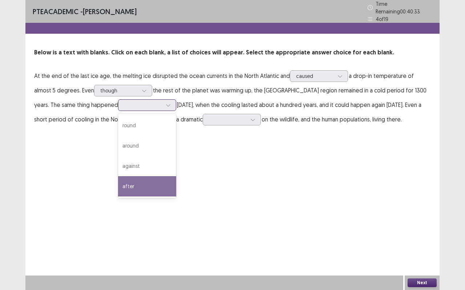
click at [118, 176] on div "after" at bounding box center [147, 186] width 58 height 20
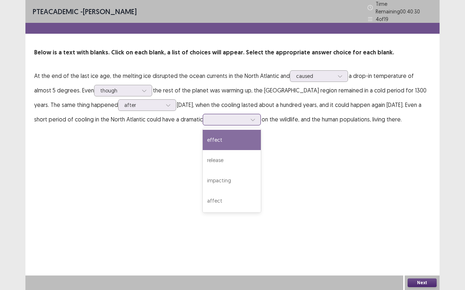
click at [216, 118] on div at bounding box center [228, 119] width 38 height 7
click at [219, 138] on div "effect" at bounding box center [232, 140] width 58 height 20
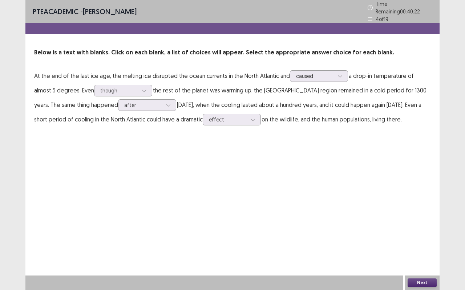
click at [423, 241] on button "Next" at bounding box center [421, 283] width 29 height 9
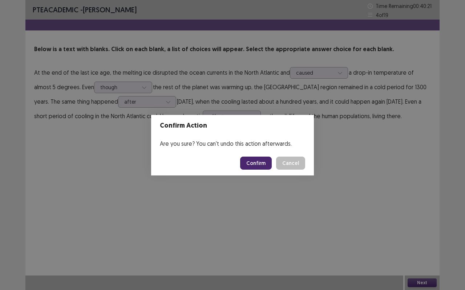
click at [259, 167] on button "Confirm" at bounding box center [256, 163] width 32 height 13
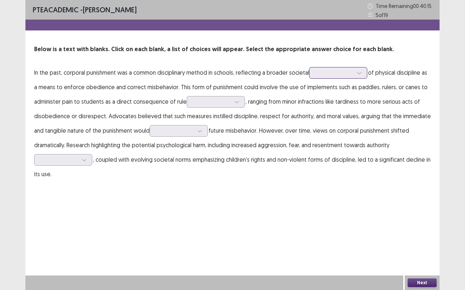
click at [322, 70] on div at bounding box center [334, 72] width 38 height 7
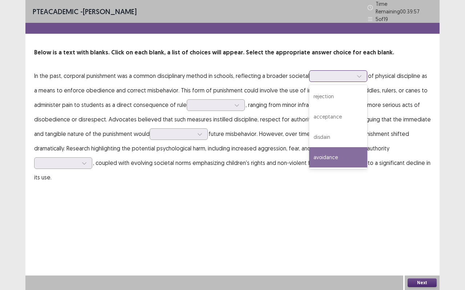
click at [333, 150] on div "avoidance" at bounding box center [338, 157] width 58 height 20
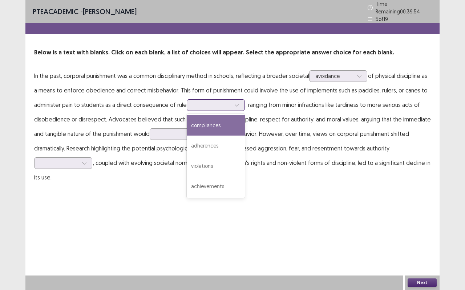
click at [195, 105] on div at bounding box center [212, 105] width 38 height 7
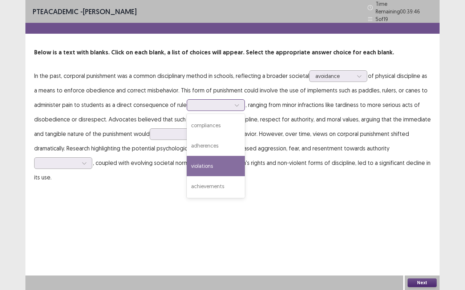
click at [215, 162] on div "violations" at bounding box center [216, 166] width 58 height 20
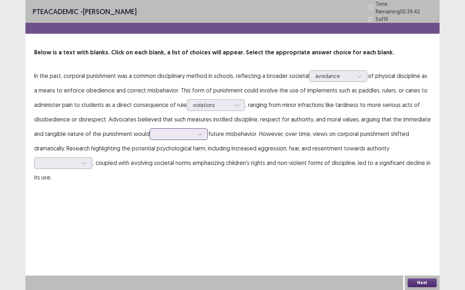
click at [199, 132] on icon at bounding box center [199, 134] width 5 height 5
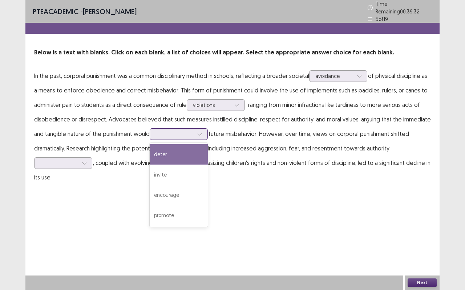
click at [192, 148] on div "deter" at bounding box center [179, 154] width 58 height 20
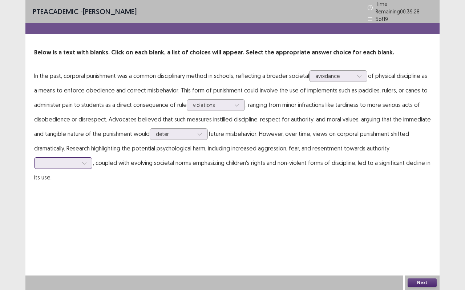
click at [75, 166] on div at bounding box center [63, 164] width 58 height 12
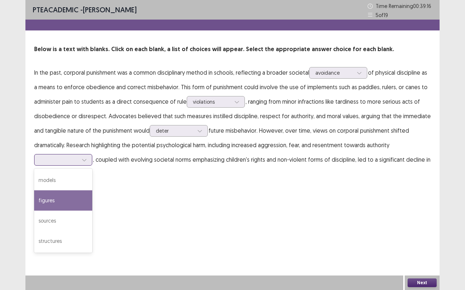
click at [63, 205] on div "figures" at bounding box center [63, 201] width 58 height 20
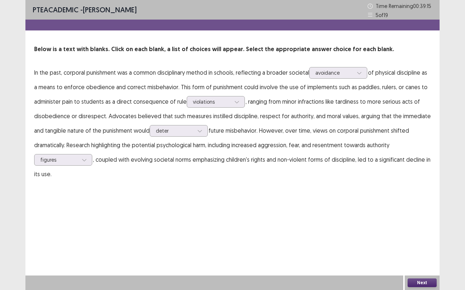
click at [425, 241] on div "Next" at bounding box center [421, 283] width 35 height 15
click at [410, 241] on button "Next" at bounding box center [421, 283] width 29 height 9
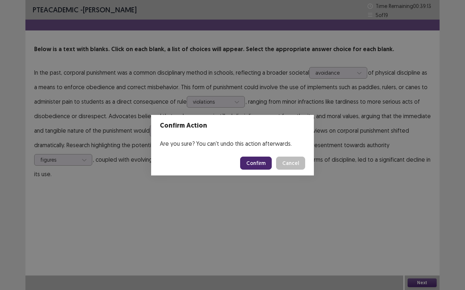
click at [262, 166] on button "Confirm" at bounding box center [256, 163] width 32 height 13
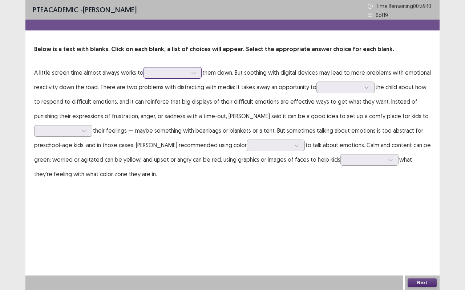
click at [168, 75] on div at bounding box center [169, 72] width 38 height 7
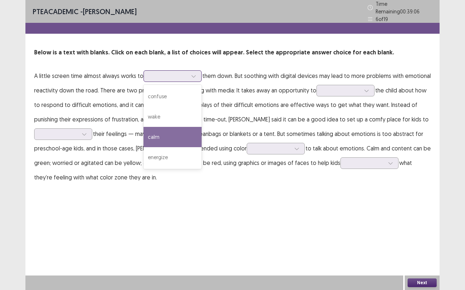
click at [174, 135] on div "calm" at bounding box center [172, 137] width 58 height 20
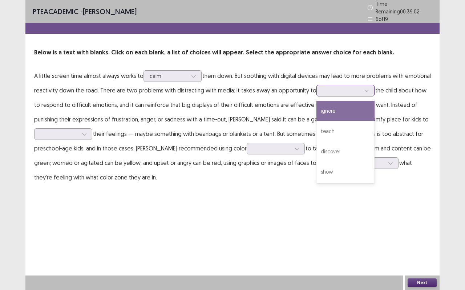
click at [345, 90] on div at bounding box center [341, 90] width 38 height 7
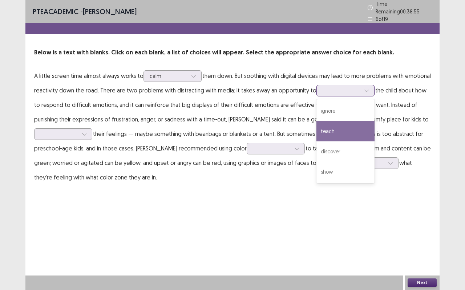
click at [344, 127] on div "teach" at bounding box center [345, 131] width 58 height 20
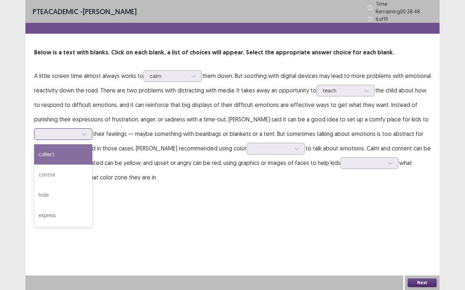
click at [86, 132] on icon at bounding box center [84, 134] width 5 height 5
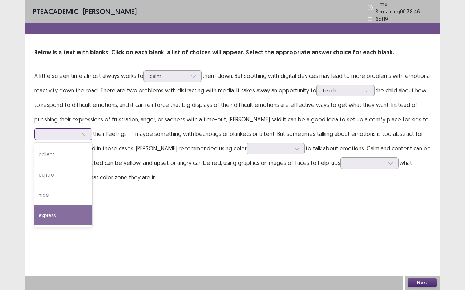
click at [68, 208] on div "express" at bounding box center [63, 215] width 58 height 20
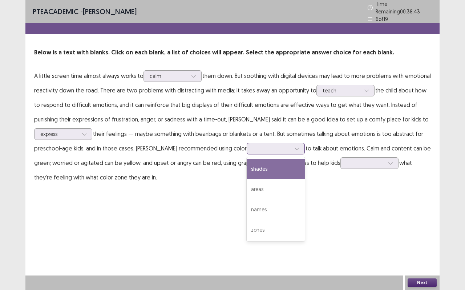
click at [253, 145] on div at bounding box center [272, 148] width 38 height 7
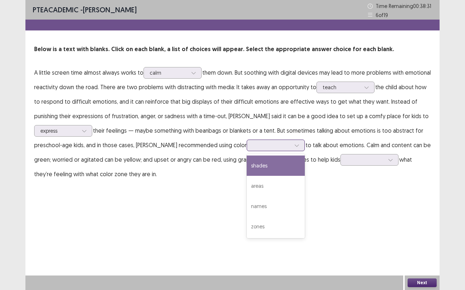
click at [249, 167] on div "shades" at bounding box center [275, 166] width 58 height 20
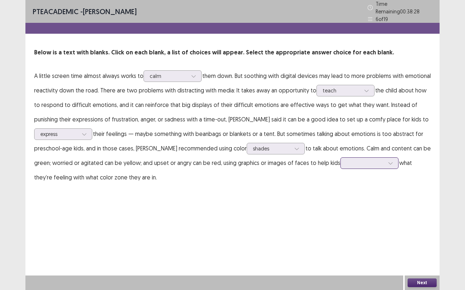
click at [364, 162] on div at bounding box center [365, 163] width 38 height 7
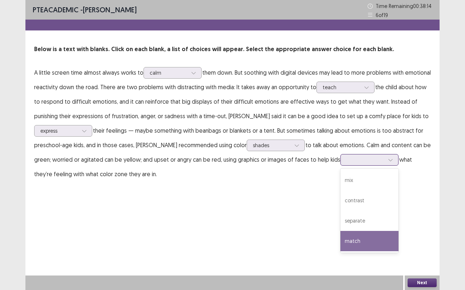
click at [344, 240] on div "match" at bounding box center [369, 241] width 58 height 20
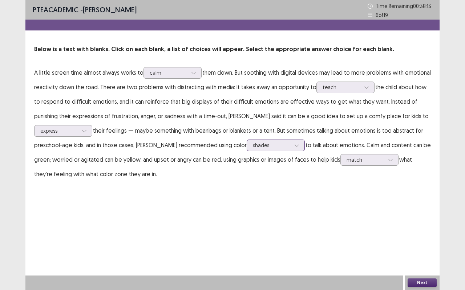
click at [267, 142] on div at bounding box center [272, 145] width 38 height 7
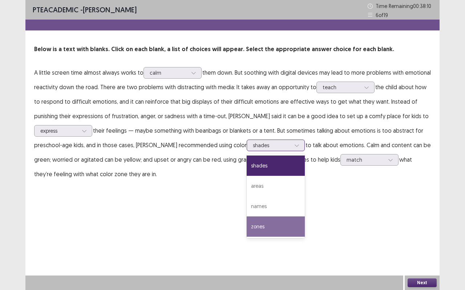
click at [257, 222] on div "zones" at bounding box center [275, 227] width 58 height 20
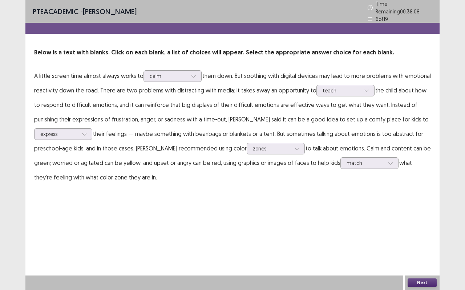
click at [420, 241] on button "Next" at bounding box center [421, 283] width 29 height 9
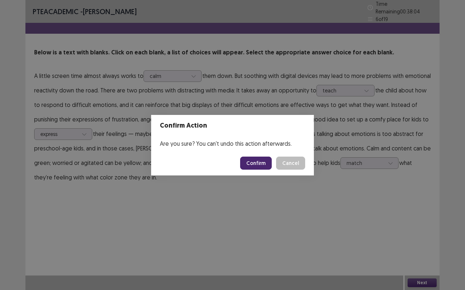
click at [259, 163] on button "Confirm" at bounding box center [256, 163] width 32 height 13
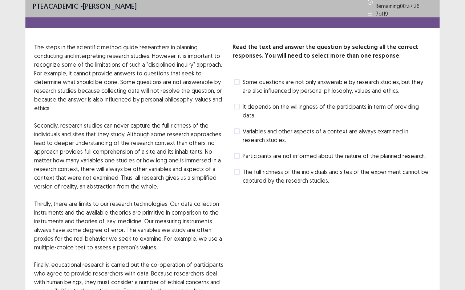
scroll to position [5, 0]
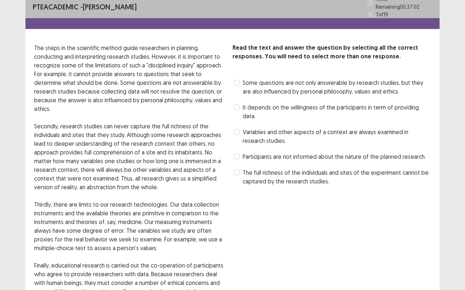
click at [286, 83] on span "Some questions are not only answerable by research studies, but they are also i…" at bounding box center [336, 86] width 188 height 17
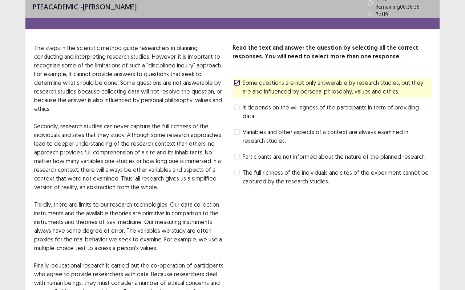
scroll to position [101, 0]
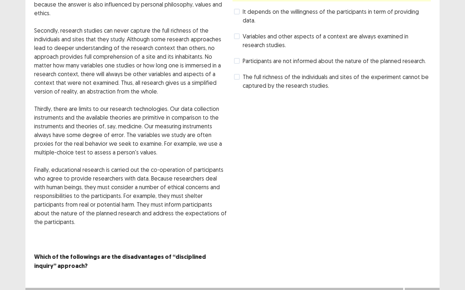
click at [411, 241] on button "Next" at bounding box center [421, 295] width 29 height 9
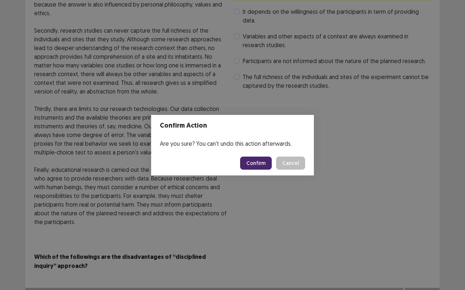
drag, startPoint x: 250, startPoint y: 169, endPoint x: 247, endPoint y: 162, distance: 8.0
click at [247, 162] on button "Confirm" at bounding box center [256, 163] width 32 height 13
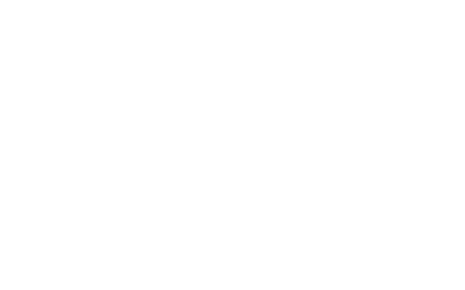
scroll to position [0, 0]
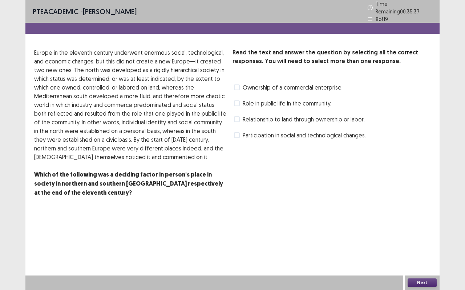
click at [323, 86] on span "Ownership of a commercial enterprise." at bounding box center [292, 87] width 100 height 9
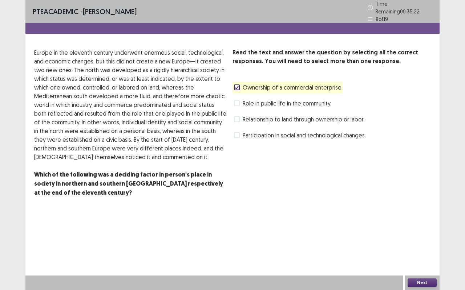
click at [272, 102] on span "Role in public life in the community." at bounding box center [286, 103] width 89 height 9
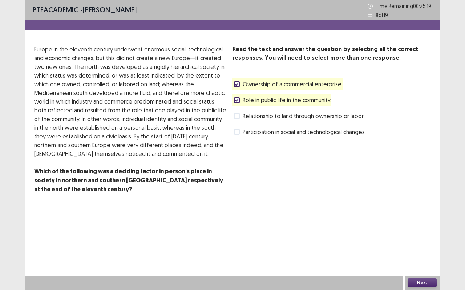
click at [419, 241] on button "Next" at bounding box center [421, 283] width 29 height 9
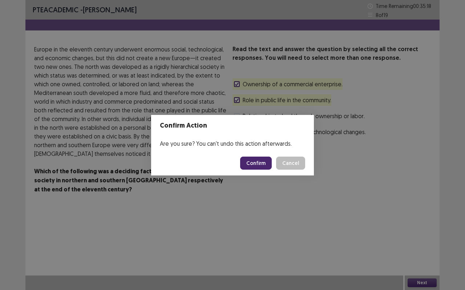
click at [257, 165] on button "Confirm" at bounding box center [256, 163] width 32 height 13
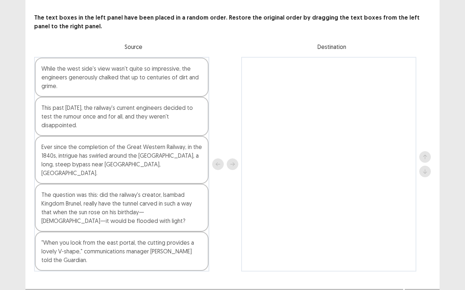
scroll to position [31, 0]
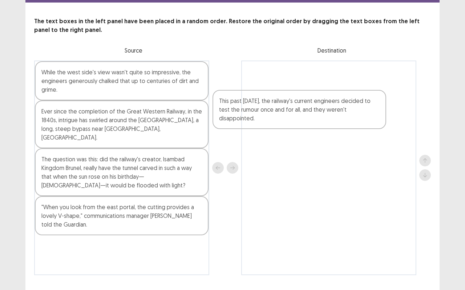
drag, startPoint x: 103, startPoint y: 120, endPoint x: 290, endPoint y: 114, distance: 187.1
click at [290, 114] on div "While the west side's view wasn't quite so impressive, the engineers generously…" at bounding box center [232, 168] width 396 height 215
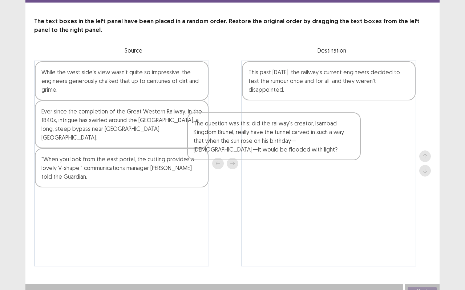
drag, startPoint x: 129, startPoint y: 176, endPoint x: 286, endPoint y: 151, distance: 159.8
click at [286, 151] on div "While the west side's view wasn't quite so impressive, the engineers generously…" at bounding box center [232, 164] width 396 height 206
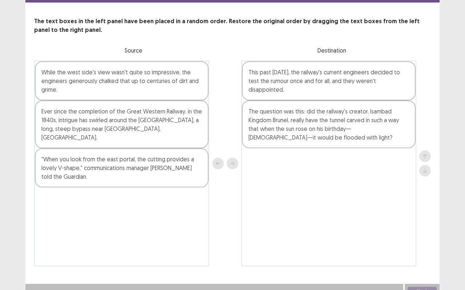
click at [180, 87] on div "While the west side's view wasn't quite so impressive, the engineers generously…" at bounding box center [122, 80] width 174 height 39
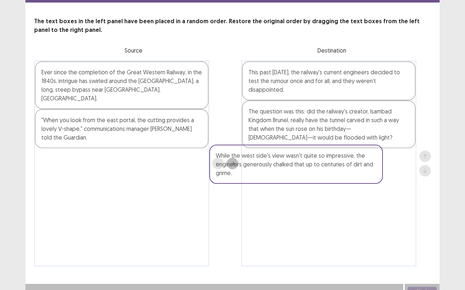
drag, startPoint x: 184, startPoint y: 93, endPoint x: 362, endPoint y: 184, distance: 200.0
click at [362, 184] on div "While the west side's view wasn't quite so impressive, the engineers generously…" at bounding box center [232, 164] width 396 height 206
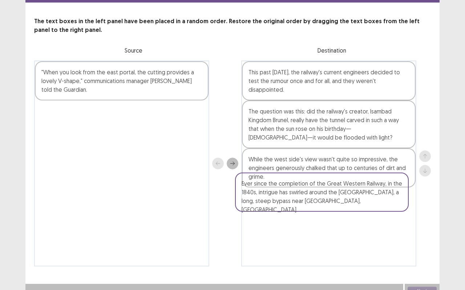
drag, startPoint x: 125, startPoint y: 78, endPoint x: 321, endPoint y: 188, distance: 225.2
click at [321, 188] on div "Ever since the completion of the Great Western Railway, in the 1840s, intrigue …" at bounding box center [232, 164] width 396 height 206
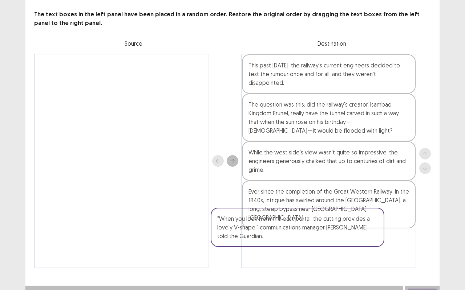
scroll to position [36, 0]
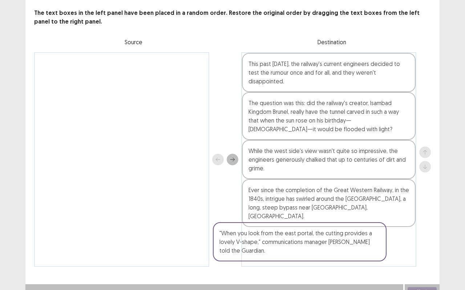
drag, startPoint x: 140, startPoint y: 86, endPoint x: 325, endPoint y: 257, distance: 251.7
click at [325, 241] on div ""When you look from the east portal, the cutting provides a lovely V-shape," co…" at bounding box center [232, 159] width 396 height 215
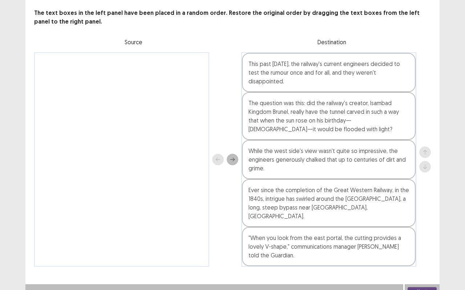
click at [418, 241] on button "Next" at bounding box center [421, 292] width 29 height 9
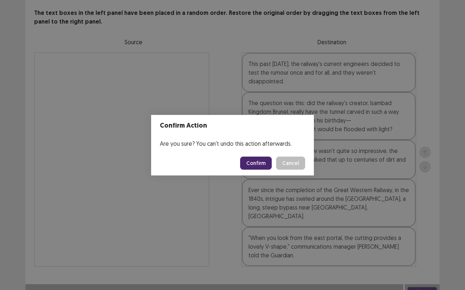
click at [257, 157] on button "Confirm" at bounding box center [256, 163] width 32 height 13
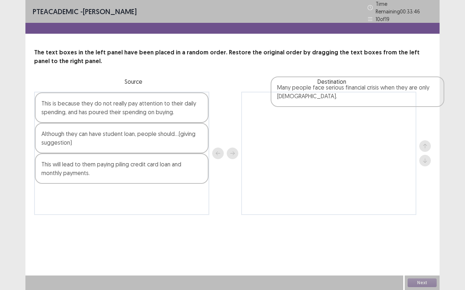
drag, startPoint x: 91, startPoint y: 109, endPoint x: 328, endPoint y: 94, distance: 237.9
click at [328, 94] on div "Many people face serious financial crisis when they are only [DEMOGRAPHIC_DATA]…" at bounding box center [232, 153] width 396 height 123
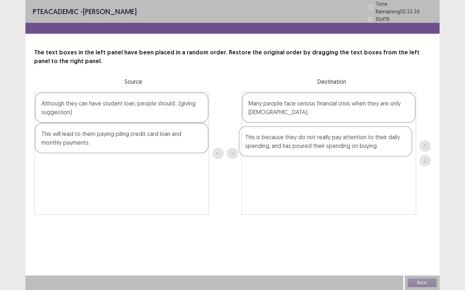
drag, startPoint x: 105, startPoint y: 109, endPoint x: 311, endPoint y: 147, distance: 209.7
click at [311, 147] on div "This is because they do not really pay attention to their daily spending, and h…" at bounding box center [232, 153] width 396 height 123
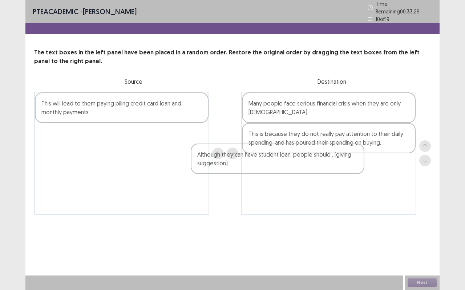
drag, startPoint x: 121, startPoint y: 109, endPoint x: 280, endPoint y: 166, distance: 169.5
click at [280, 166] on div "Although they can have student loan, people should…(giving suggestion) This wil…" at bounding box center [232, 153] width 396 height 123
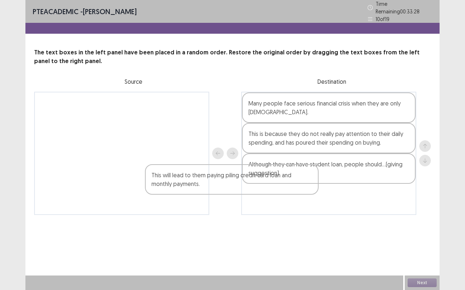
drag, startPoint x: 143, startPoint y: 104, endPoint x: 269, endPoint y: 209, distance: 164.4
click at [269, 209] on div "This will lead to them paying piling credit card loan and monthly payments. Man…" at bounding box center [232, 153] width 396 height 123
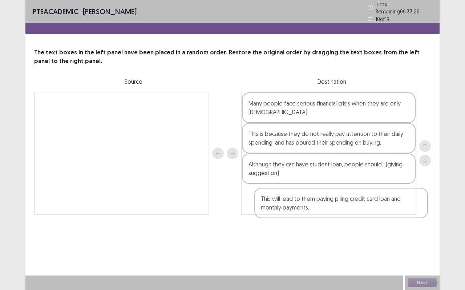
drag, startPoint x: 138, startPoint y: 102, endPoint x: 366, endPoint y: 208, distance: 250.9
click at [366, 208] on div "This will lead to them paying piling credit card loan and monthly payments. Man…" at bounding box center [232, 153] width 396 height 123
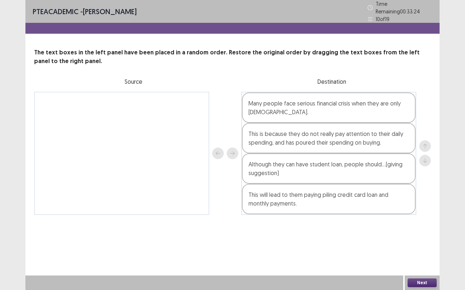
click at [425, 241] on button "Next" at bounding box center [421, 283] width 29 height 9
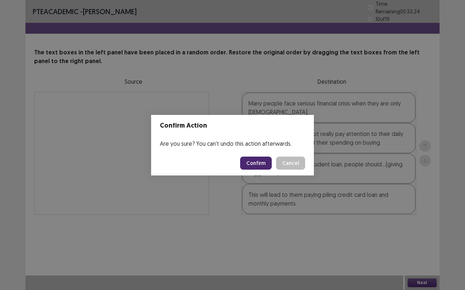
click at [246, 161] on button "Confirm" at bounding box center [256, 163] width 32 height 13
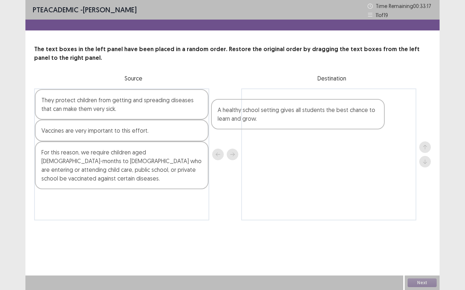
drag, startPoint x: 148, startPoint y: 199, endPoint x: 326, endPoint y: 118, distance: 195.4
click at [326, 118] on div "They protect children from getting and spreading diseases that can make them ve…" at bounding box center [232, 155] width 396 height 132
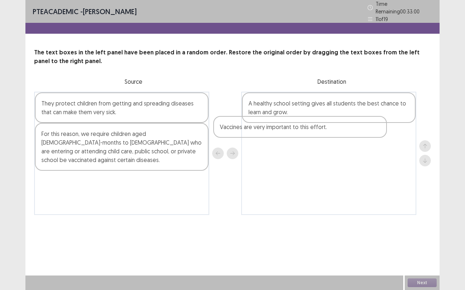
drag, startPoint x: 123, startPoint y: 136, endPoint x: 303, endPoint y: 131, distance: 180.1
click at [303, 131] on div "They protect children from getting and spreading diseases that can make them ve…" at bounding box center [232, 153] width 396 height 123
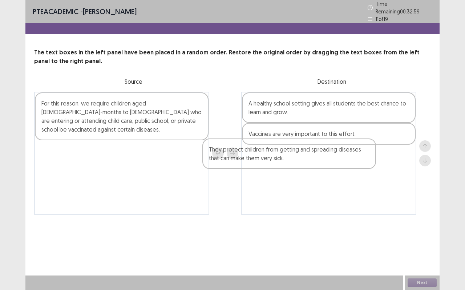
drag, startPoint x: 139, startPoint y: 105, endPoint x: 310, endPoint y: 156, distance: 177.8
click at [310, 156] on div "They protect children from getting and spreading diseases that can make them ve…" at bounding box center [232, 153] width 396 height 123
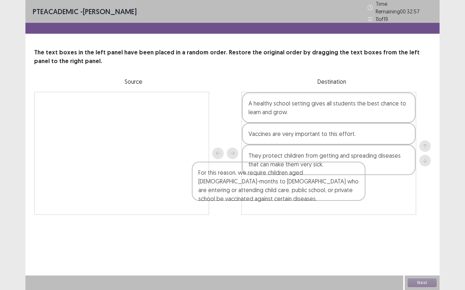
drag, startPoint x: 136, startPoint y: 121, endPoint x: 295, endPoint y: 195, distance: 175.4
click at [295, 195] on div "For this reason, we require children aged [DEMOGRAPHIC_DATA]-months to [DEMOGRA…" at bounding box center [232, 153] width 396 height 123
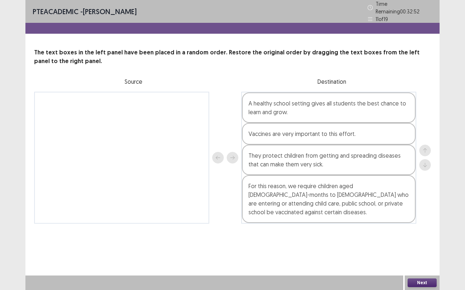
click at [415, 241] on button "Next" at bounding box center [421, 283] width 29 height 9
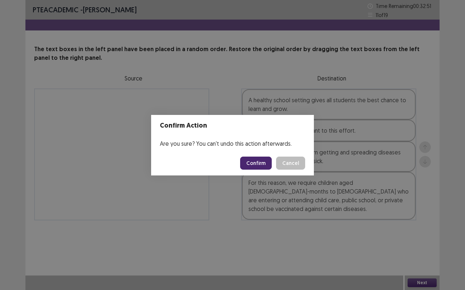
click at [262, 160] on button "Confirm" at bounding box center [256, 163] width 32 height 13
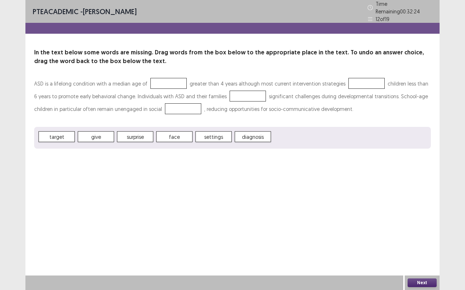
drag, startPoint x: 260, startPoint y: 163, endPoint x: 217, endPoint y: 134, distance: 51.8
click at [217, 134] on div "PTE academic - [PERSON_NAME] Time Remaining 00 : 32 : 24 12 of 19 In the text b…" at bounding box center [232, 145] width 414 height 290
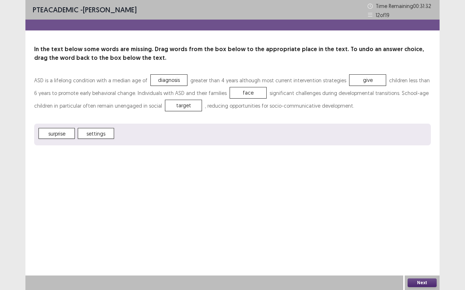
click at [418, 241] on button "Next" at bounding box center [421, 283] width 29 height 9
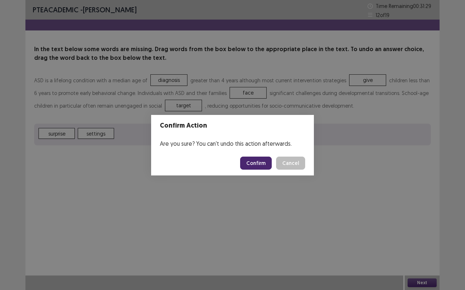
click at [259, 162] on button "Confirm" at bounding box center [256, 163] width 32 height 13
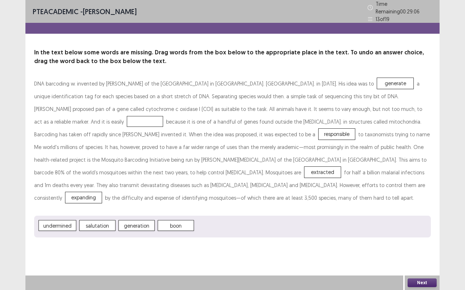
click at [307, 98] on p "DNA barcoding w. invented by [PERSON_NAME] of the [GEOGRAPHIC_DATA] in [GEOGRAP…" at bounding box center [232, 140] width 396 height 127
click at [426, 241] on button "Next" at bounding box center [421, 283] width 29 height 9
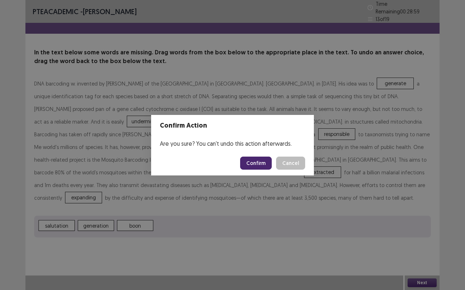
click at [265, 162] on button "Confirm" at bounding box center [256, 163] width 32 height 13
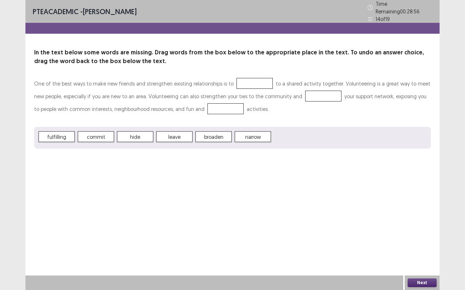
click at [265, 160] on div "PTE academic - [PERSON_NAME] Time Remaining 00 : 28 : 56 14 of 19 In the text b…" at bounding box center [232, 145] width 414 height 290
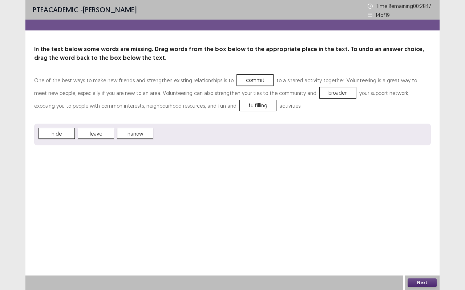
click at [424, 241] on button "Next" at bounding box center [421, 283] width 29 height 9
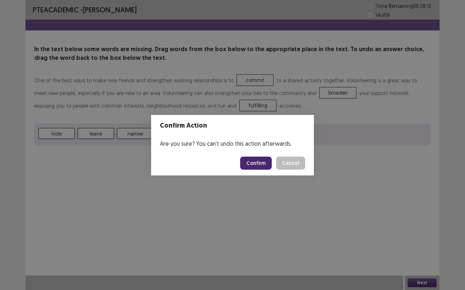
click at [262, 165] on button "Confirm" at bounding box center [256, 163] width 32 height 13
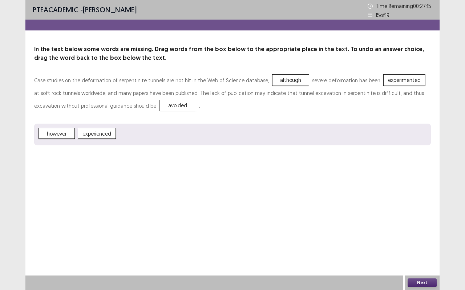
click at [429, 241] on button "Next" at bounding box center [421, 283] width 29 height 9
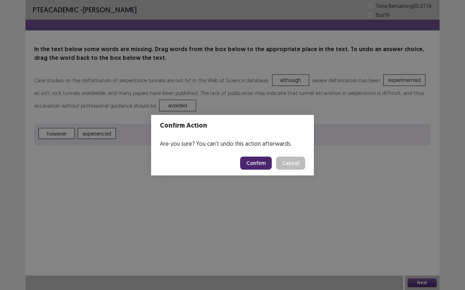
click at [258, 166] on button "Confirm" at bounding box center [256, 163] width 32 height 13
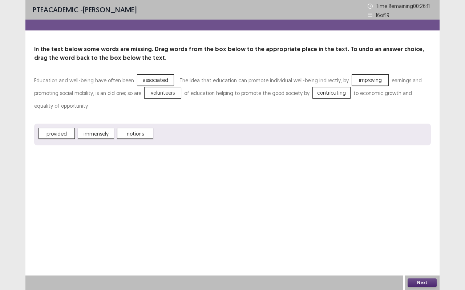
click at [427, 241] on button "Next" at bounding box center [421, 283] width 29 height 9
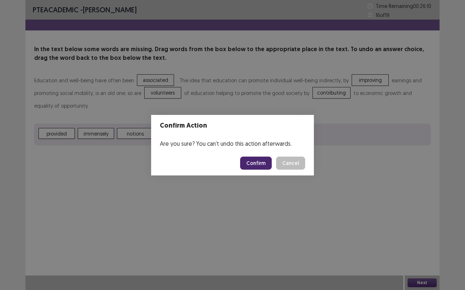
click at [253, 165] on button "Confirm" at bounding box center [256, 163] width 32 height 13
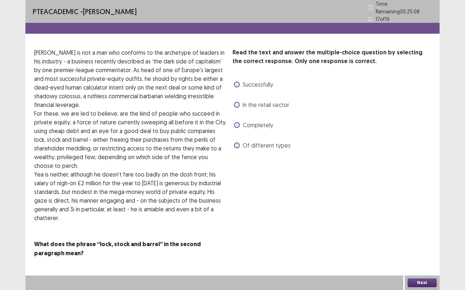
click at [249, 101] on span "In the retail sector" at bounding box center [265, 105] width 46 height 9
click at [419, 241] on button "Next" at bounding box center [421, 283] width 29 height 9
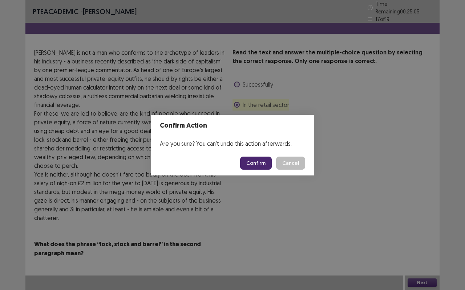
click at [258, 168] on button "Confirm" at bounding box center [256, 163] width 32 height 13
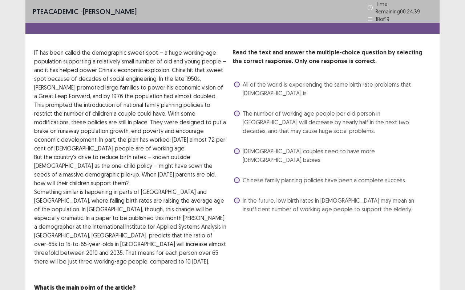
click at [286, 109] on span "The number of working age people per old person in [GEOGRAPHIC_DATA] will decre…" at bounding box center [336, 122] width 188 height 26
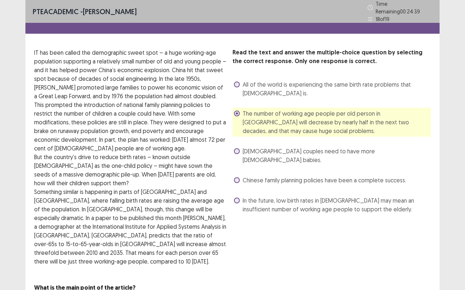
scroll to position [22, 0]
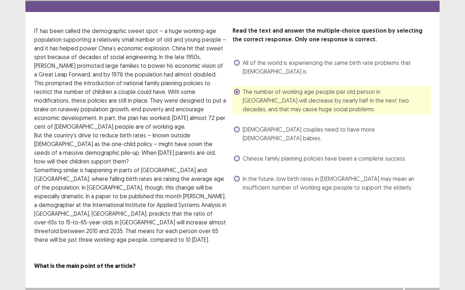
click at [416, 241] on button "Next" at bounding box center [421, 295] width 29 height 9
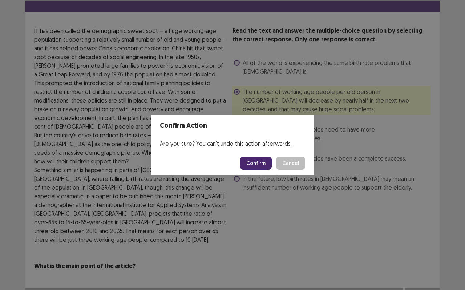
click at [251, 159] on button "Confirm" at bounding box center [256, 163] width 32 height 13
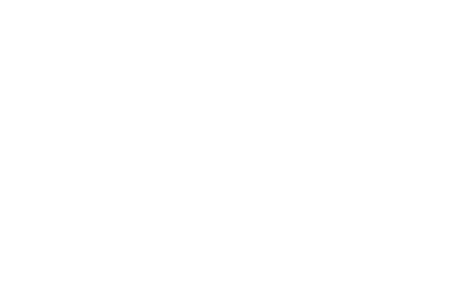
scroll to position [0, 0]
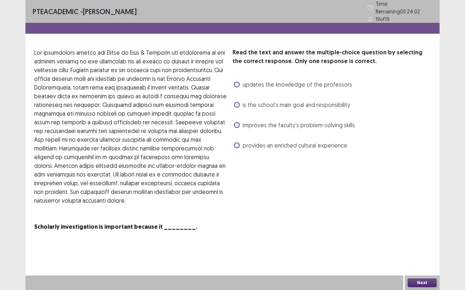
click at [269, 81] on span "updates the knowledge of the professors" at bounding box center [296, 84] width 109 height 9
click at [425, 241] on button "Next" at bounding box center [421, 283] width 29 height 9
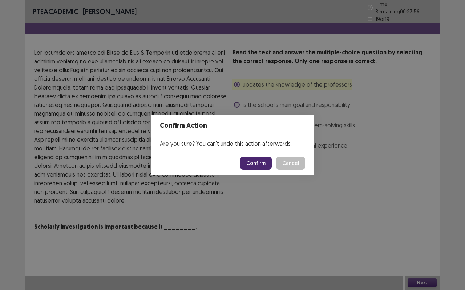
click at [261, 162] on button "Confirm" at bounding box center [256, 163] width 32 height 13
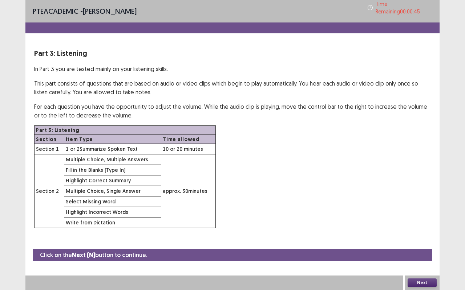
drag, startPoint x: 421, startPoint y: 273, endPoint x: 424, endPoint y: 283, distance: 10.6
click at [424, 241] on div "Click on the Next (N) button to continue. Next" at bounding box center [232, 269] width 414 height 41
click at [424, 241] on button "Next" at bounding box center [421, 283] width 29 height 9
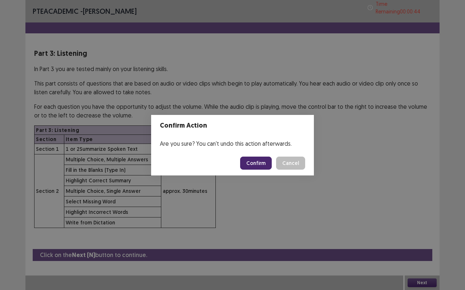
click at [267, 162] on button "Confirm" at bounding box center [256, 163] width 32 height 13
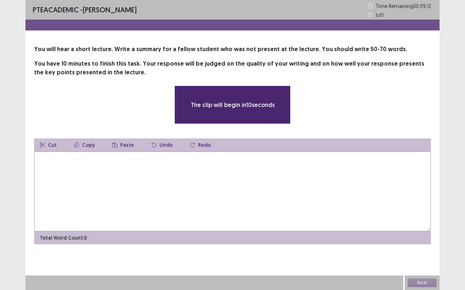
click at [272, 167] on textarea at bounding box center [232, 192] width 396 height 80
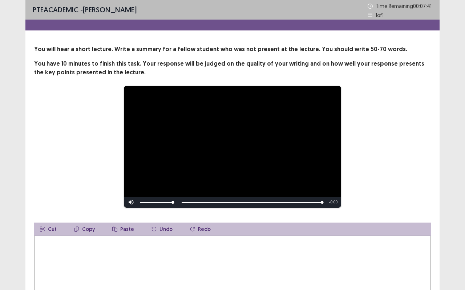
click at [207, 241] on textarea at bounding box center [232, 276] width 396 height 80
type textarea "*"
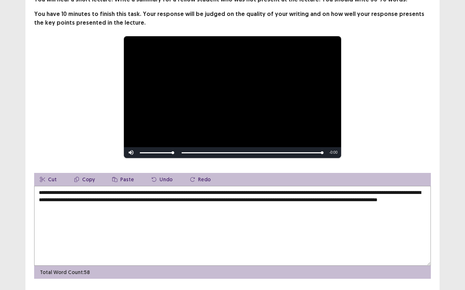
scroll to position [70, 0]
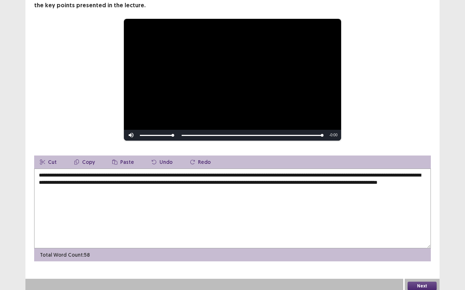
type textarea "**********"
click at [431, 241] on button "Next" at bounding box center [421, 286] width 29 height 9
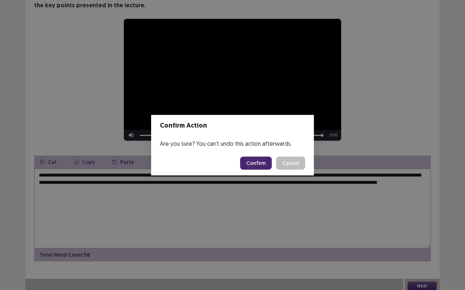
click at [267, 162] on button "Confirm" at bounding box center [256, 163] width 32 height 13
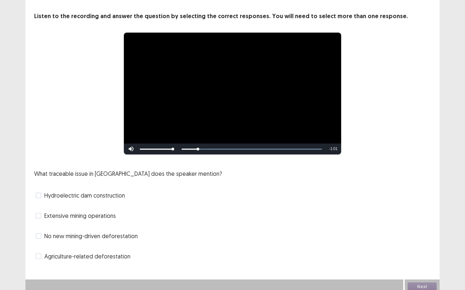
scroll to position [36, 0]
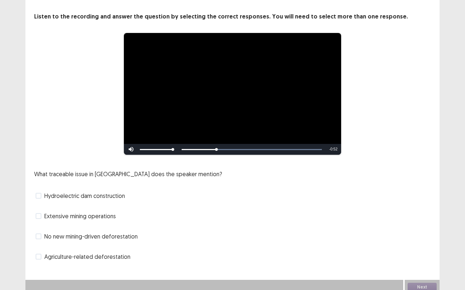
click at [92, 241] on span "Agriculture-related deforestation" at bounding box center [87, 257] width 86 height 9
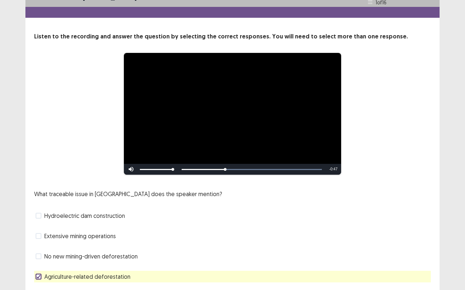
scroll to position [37, 0]
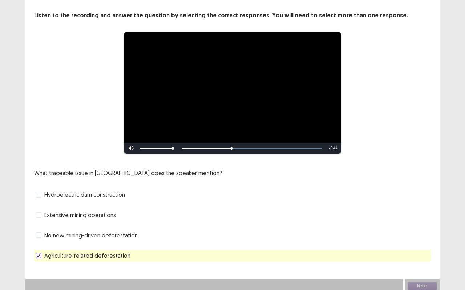
click at [109, 234] on span "No new mining-driven deforestation" at bounding box center [90, 235] width 93 height 9
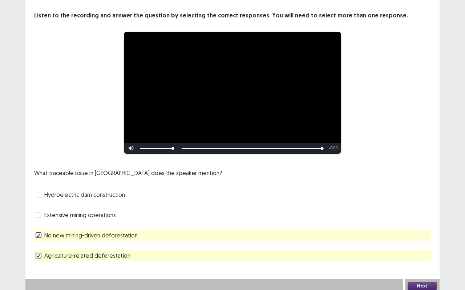
click at [420, 241] on button "Next" at bounding box center [421, 286] width 29 height 9
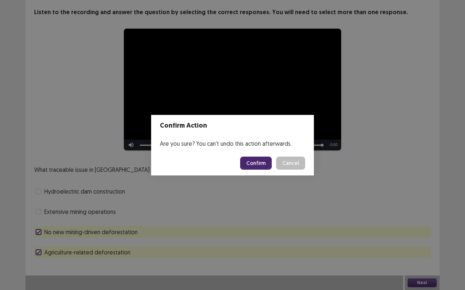
click at [261, 169] on button "Confirm" at bounding box center [256, 163] width 32 height 13
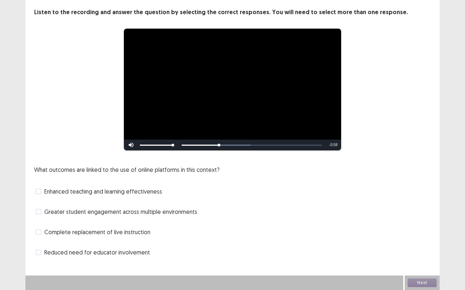
click at [135, 213] on span "Greater student engagement across multiple environments" at bounding box center [120, 212] width 153 height 9
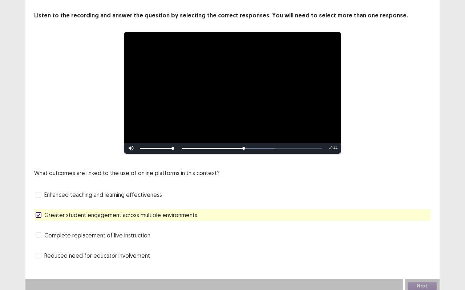
click at [137, 191] on span "Enhanced teaching and learning effectiveness" at bounding box center [103, 195] width 118 height 9
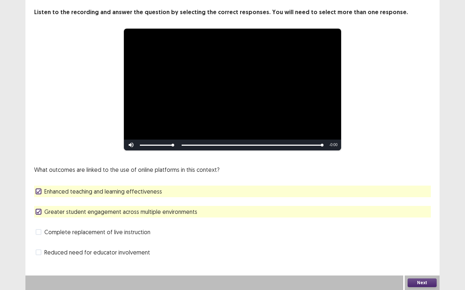
click at [419, 241] on button "Next" at bounding box center [421, 283] width 29 height 9
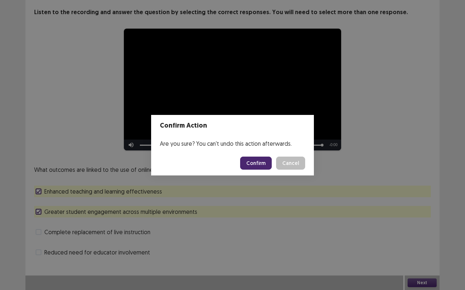
click at [249, 161] on button "Confirm" at bounding box center [256, 163] width 32 height 13
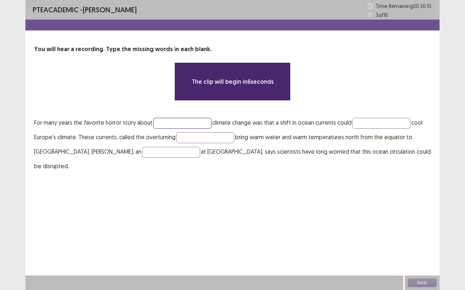
click at [177, 126] on input "text" at bounding box center [182, 123] width 58 height 11
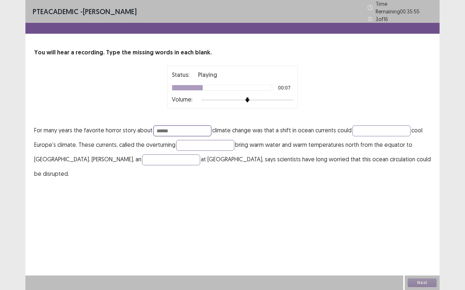
type input "******"
type input "**********"
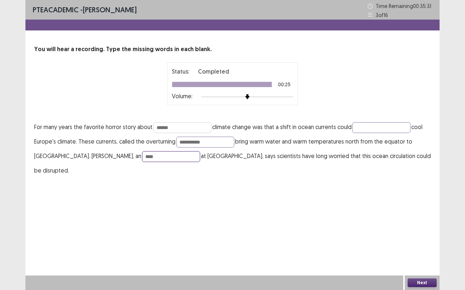
type input "****"
click at [177, 126] on input "******" at bounding box center [182, 127] width 58 height 11
type input "******"
click at [386, 126] on input "text" at bounding box center [381, 127] width 58 height 11
type input "**"
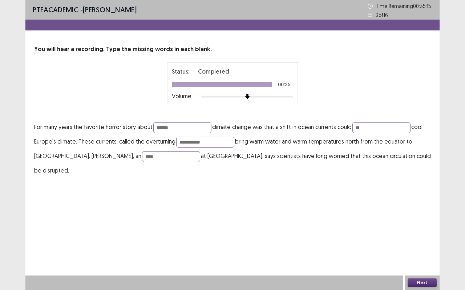
click at [417, 241] on button "Next" at bounding box center [421, 283] width 29 height 9
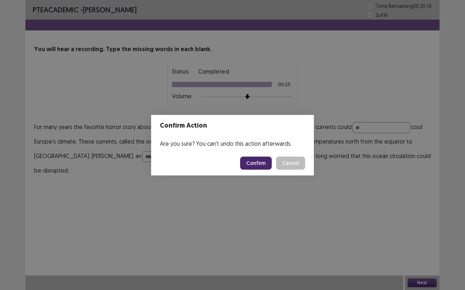
click at [256, 164] on button "Confirm" at bounding box center [256, 163] width 32 height 13
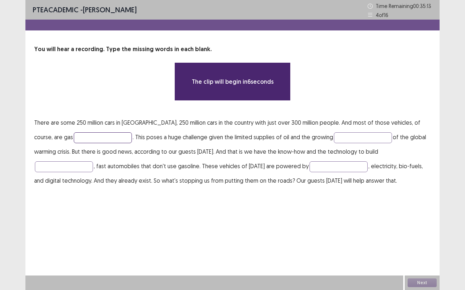
click at [80, 134] on input "text" at bounding box center [103, 138] width 58 height 11
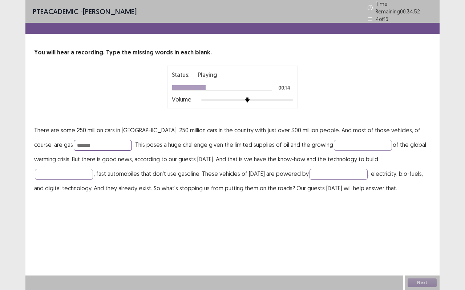
type input "*******"
type input "*****"
type input "********"
click at [409, 241] on button "Next" at bounding box center [421, 283] width 29 height 9
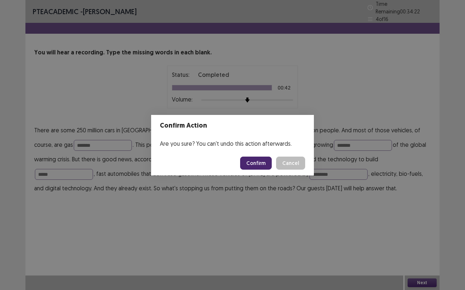
click at [261, 160] on button "Confirm" at bounding box center [256, 163] width 32 height 13
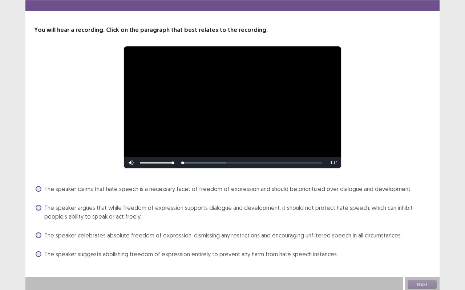
scroll to position [21, 0]
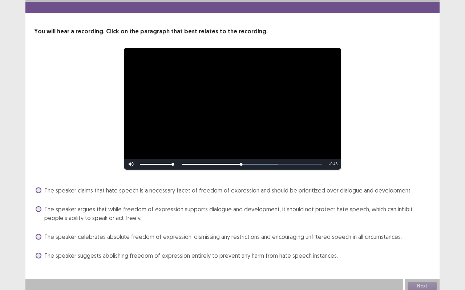
click at [166, 205] on span "The speaker argues that while freedom of expression supports dialogue and devel…" at bounding box center [237, 213] width 386 height 17
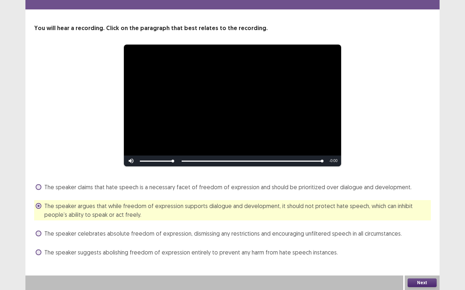
click at [417, 241] on button "Next" at bounding box center [421, 283] width 29 height 9
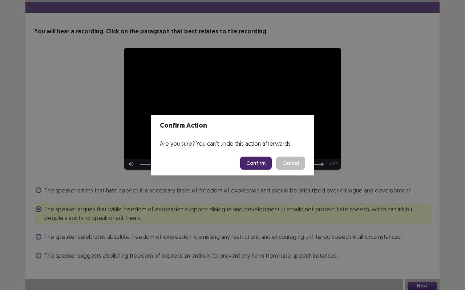
click at [257, 165] on button "Confirm" at bounding box center [256, 163] width 32 height 13
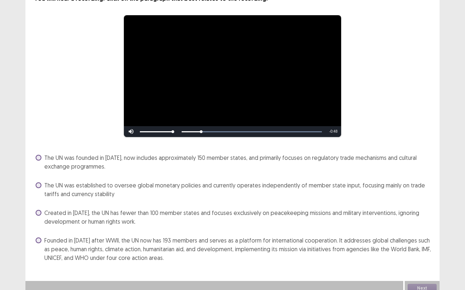
scroll to position [52, 0]
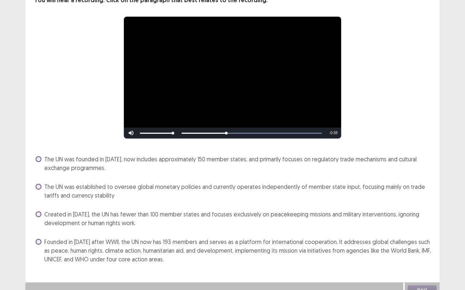
click at [188, 241] on span "Founded in [DATE] after WWII, the UN now has 193 members and serves as a platfo…" at bounding box center [237, 251] width 386 height 26
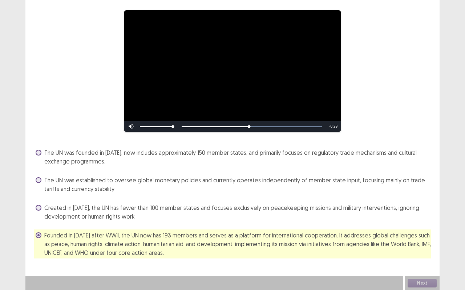
scroll to position [55, 0]
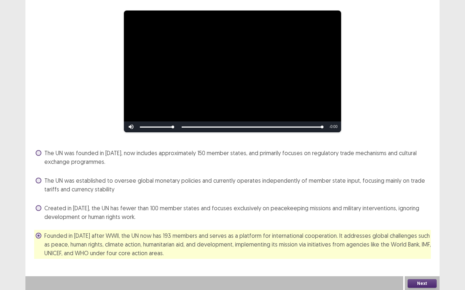
click at [428, 241] on button "Next" at bounding box center [421, 284] width 29 height 9
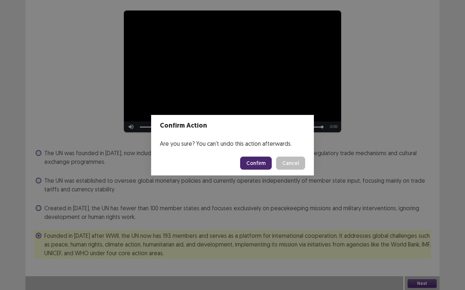
click at [268, 162] on button "Confirm" at bounding box center [256, 163] width 32 height 13
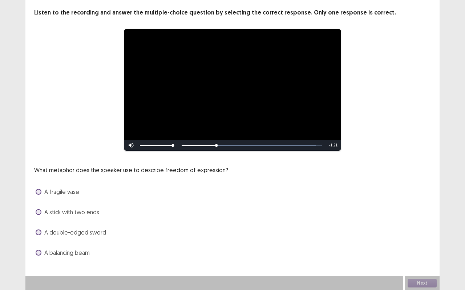
scroll to position [37, 0]
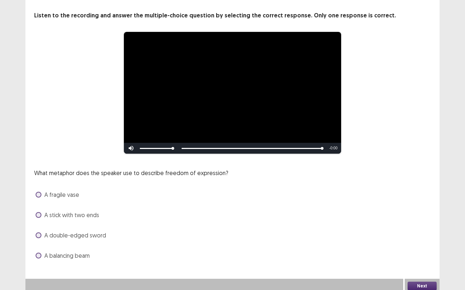
click at [99, 236] on span "A double-edged sword" at bounding box center [75, 235] width 62 height 9
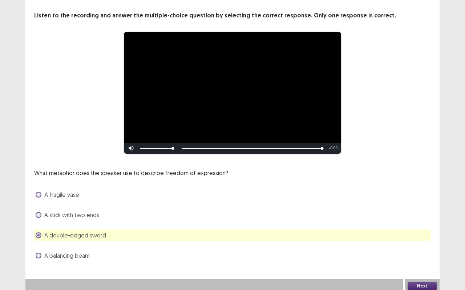
click at [87, 241] on span "A balancing beam" at bounding box center [66, 256] width 45 height 9
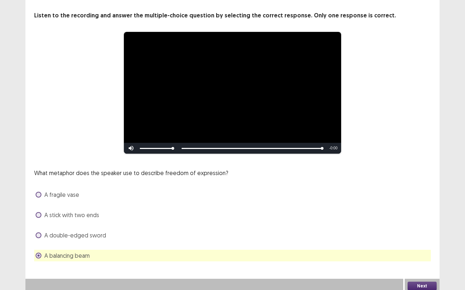
click at [411, 241] on button "Next" at bounding box center [421, 286] width 29 height 9
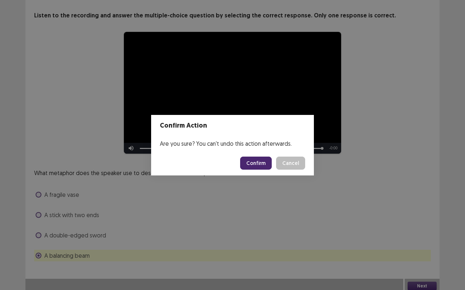
click at [266, 163] on button "Confirm" at bounding box center [256, 163] width 32 height 13
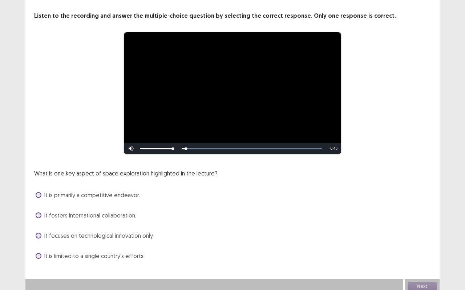
scroll to position [36, 0]
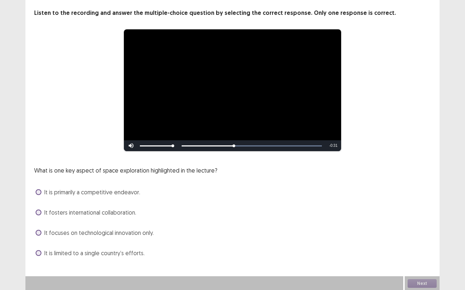
click at [76, 214] on span "It fosters international collaboration." at bounding box center [90, 212] width 92 height 9
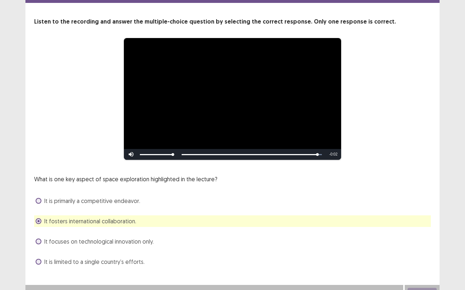
scroll to position [32, 0]
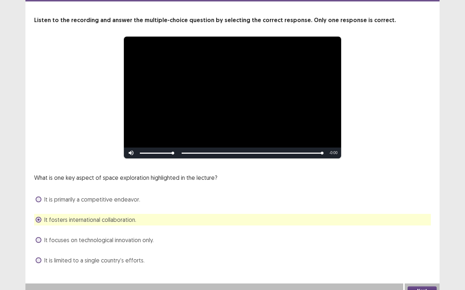
click at [413, 241] on button "Next" at bounding box center [421, 291] width 29 height 9
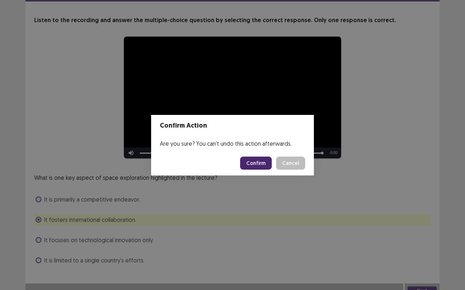
click at [264, 162] on button "Confirm" at bounding box center [256, 163] width 32 height 13
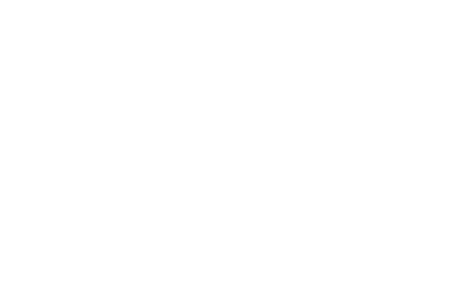
scroll to position [0, 0]
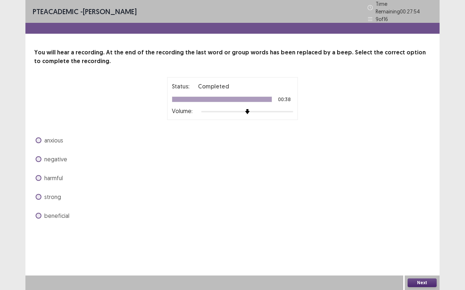
click at [56, 177] on span "harmful" at bounding box center [53, 178] width 19 height 9
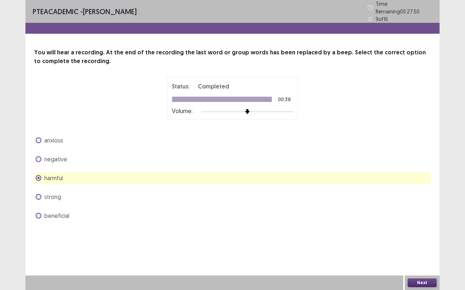
click at [66, 163] on div "anxious negative harmful strong beneficial" at bounding box center [232, 178] width 396 height 87
click at [65, 158] on span "negative" at bounding box center [55, 159] width 23 height 9
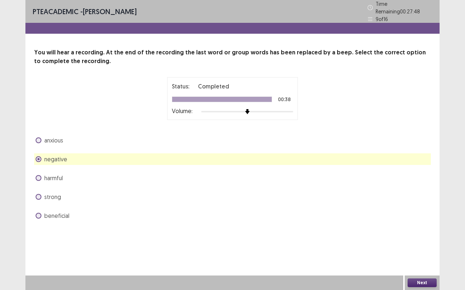
click at [429, 241] on button "Next" at bounding box center [421, 283] width 29 height 9
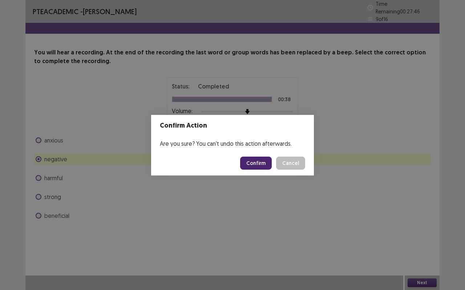
click at [248, 166] on button "Confirm" at bounding box center [256, 163] width 32 height 13
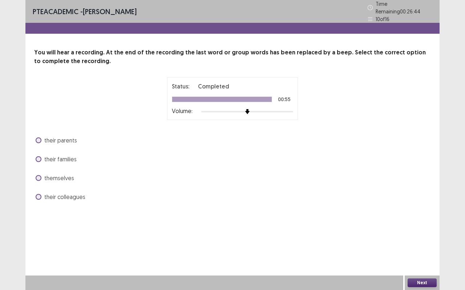
click at [67, 174] on span "themselves" at bounding box center [59, 178] width 30 height 9
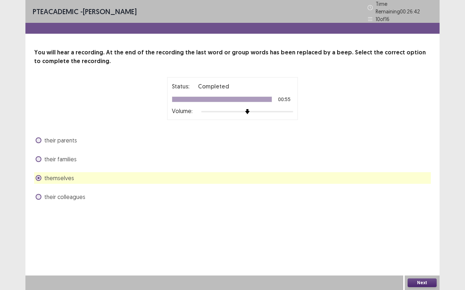
click at [422, 241] on button "Next" at bounding box center [421, 283] width 29 height 9
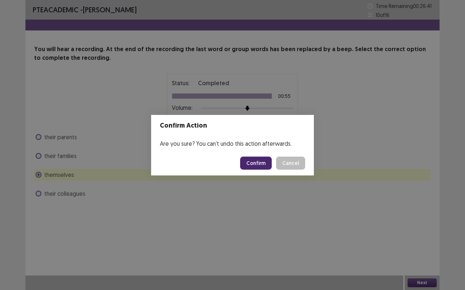
click at [258, 162] on button "Confirm" at bounding box center [256, 163] width 32 height 13
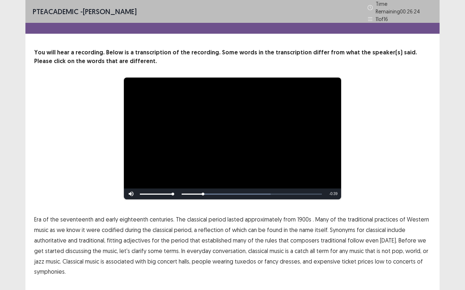
click at [301, 218] on span "1900s" at bounding box center [304, 219] width 14 height 9
click at [329, 237] on span "traditional" at bounding box center [333, 240] width 25 height 9
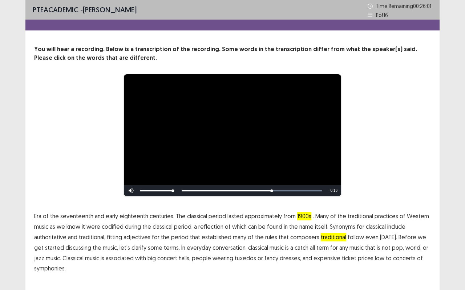
scroll to position [15, 0]
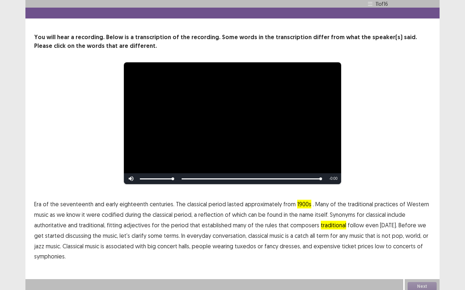
click at [375, 241] on span "low" at bounding box center [379, 246] width 9 height 9
click at [61, 241] on span "symphonies." at bounding box center [50, 256] width 32 height 9
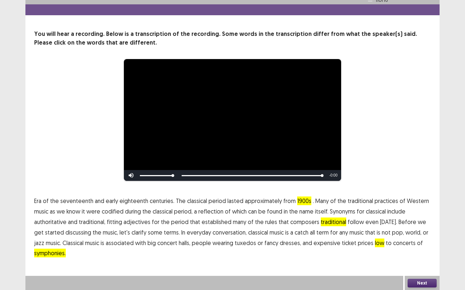
click at [417, 241] on button "Next" at bounding box center [421, 283] width 29 height 9
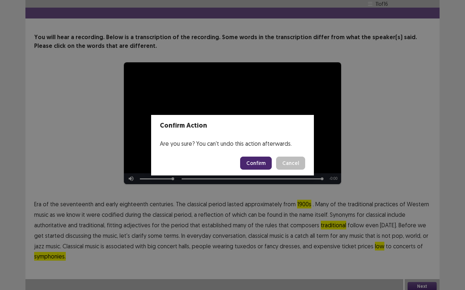
click at [256, 164] on button "Confirm" at bounding box center [256, 163] width 32 height 13
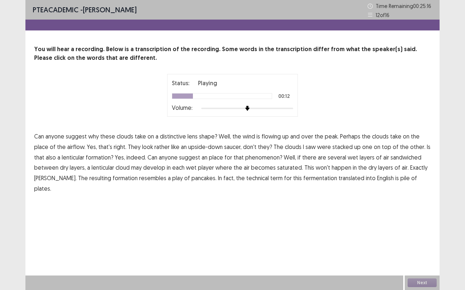
click at [38, 148] on span "place" at bounding box center [41, 147] width 14 height 9
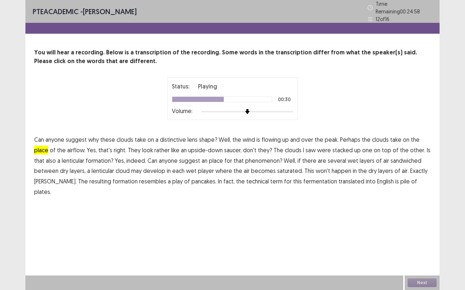
click at [212, 156] on span "place" at bounding box center [216, 160] width 14 height 9
click at [172, 178] on span "play" at bounding box center [177, 181] width 11 height 9
click at [411, 178] on span "of" at bounding box center [414, 181] width 6 height 9
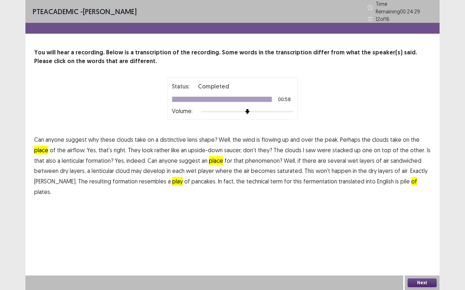
click at [412, 241] on button "Next" at bounding box center [421, 283] width 29 height 9
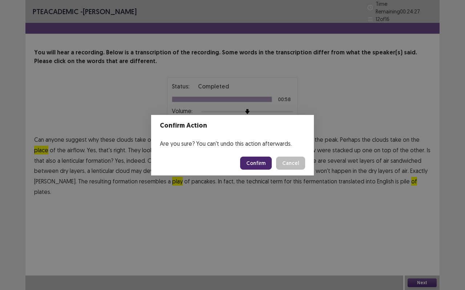
click at [256, 164] on button "Confirm" at bounding box center [256, 163] width 32 height 13
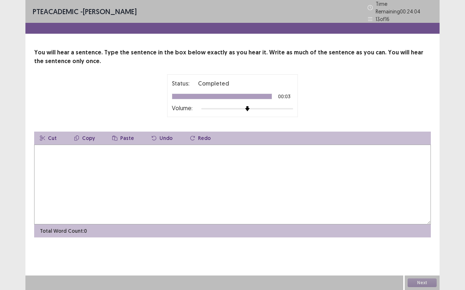
click at [230, 145] on textarea at bounding box center [232, 185] width 396 height 80
type textarea "**********"
click at [413, 241] on button "Next" at bounding box center [421, 283] width 29 height 9
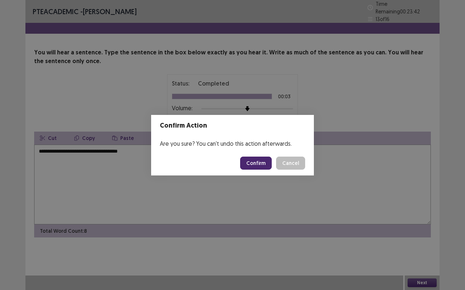
click at [254, 161] on button "Confirm" at bounding box center [256, 163] width 32 height 13
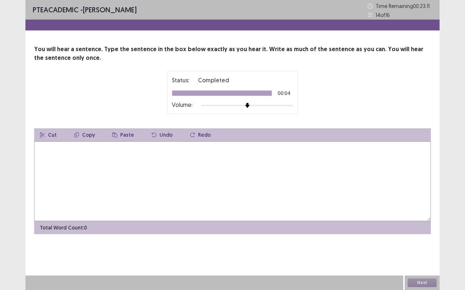
click at [254, 161] on textarea at bounding box center [232, 182] width 396 height 80
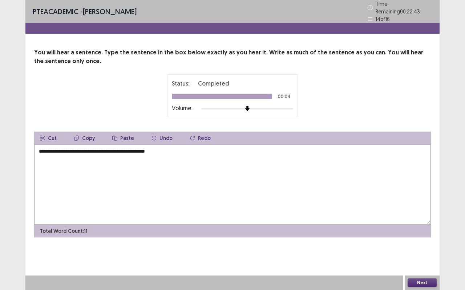
type textarea "**********"
click at [428, 241] on button "Next" at bounding box center [421, 283] width 29 height 9
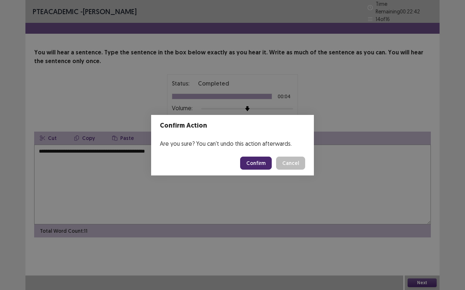
click at [256, 164] on button "Confirm" at bounding box center [256, 163] width 32 height 13
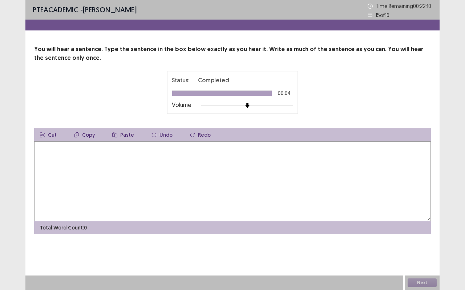
click at [256, 164] on textarea at bounding box center [232, 182] width 396 height 80
type textarea "**********"
click at [427, 241] on button "Next" at bounding box center [421, 283] width 29 height 9
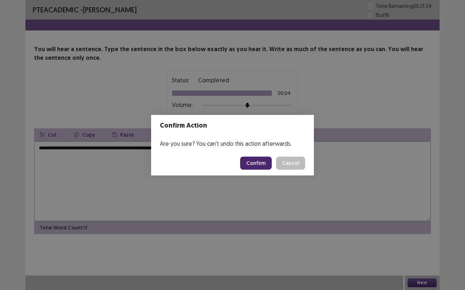
click at [261, 161] on button "Confirm" at bounding box center [256, 163] width 32 height 13
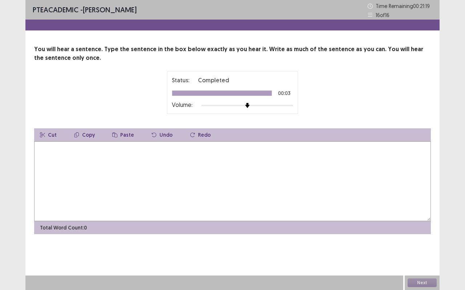
click at [261, 161] on textarea at bounding box center [232, 182] width 396 height 80
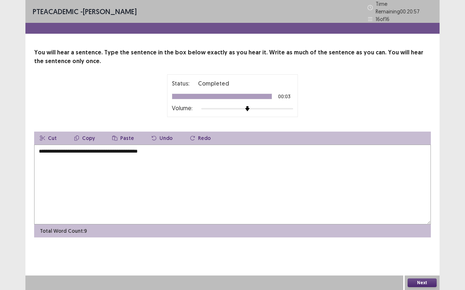
type textarea "**********"
click at [428, 241] on button "Next" at bounding box center [421, 283] width 29 height 9
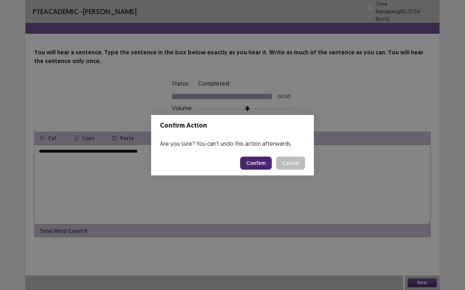
click at [266, 160] on button "Confirm" at bounding box center [256, 163] width 32 height 13
